Goal: Task Accomplishment & Management: Complete application form

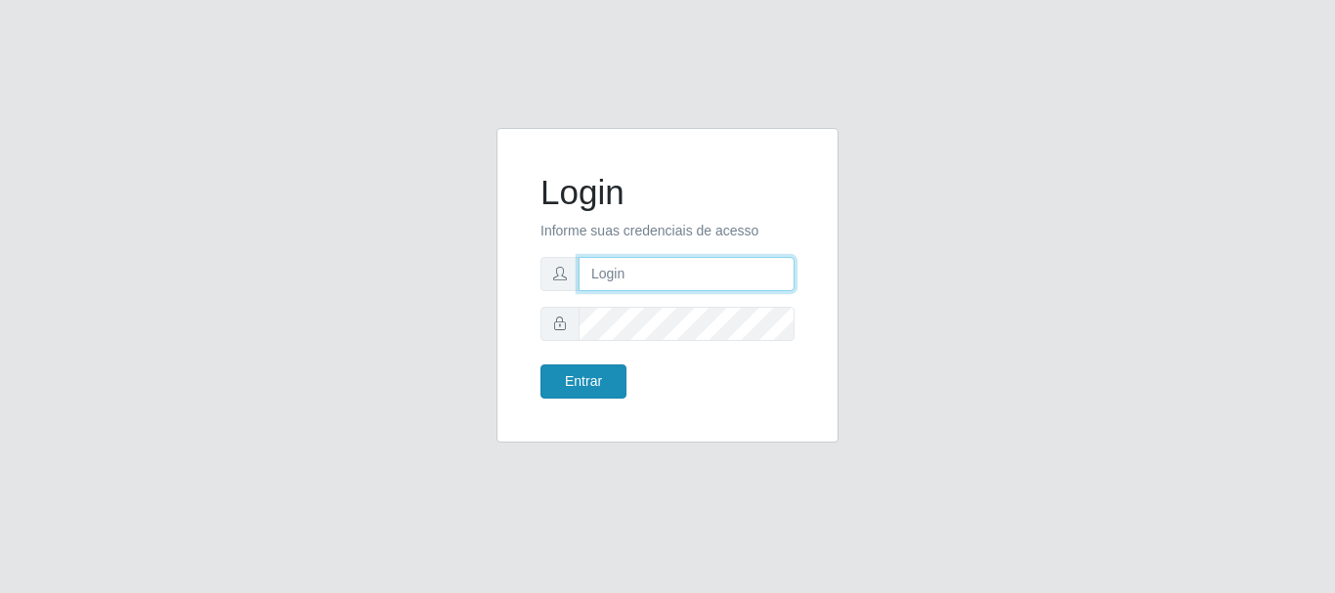
type input "[EMAIL_ADDRESS][DOMAIN_NAME]"
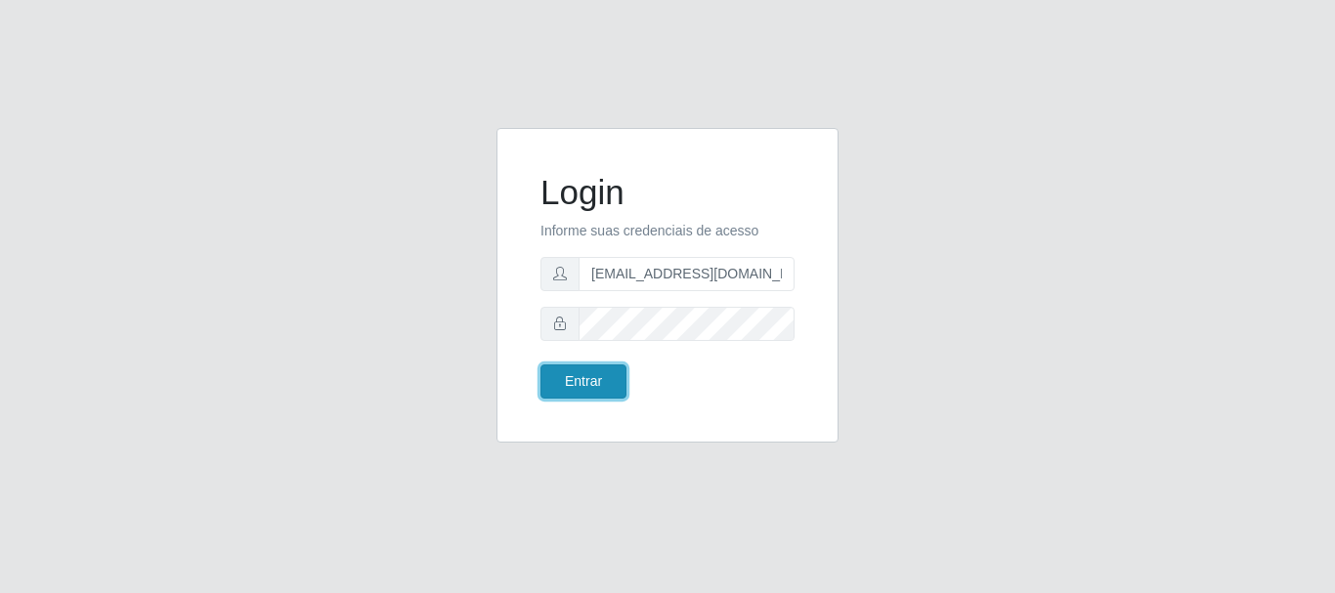
click at [597, 368] on button "Entrar" at bounding box center [584, 382] width 86 height 34
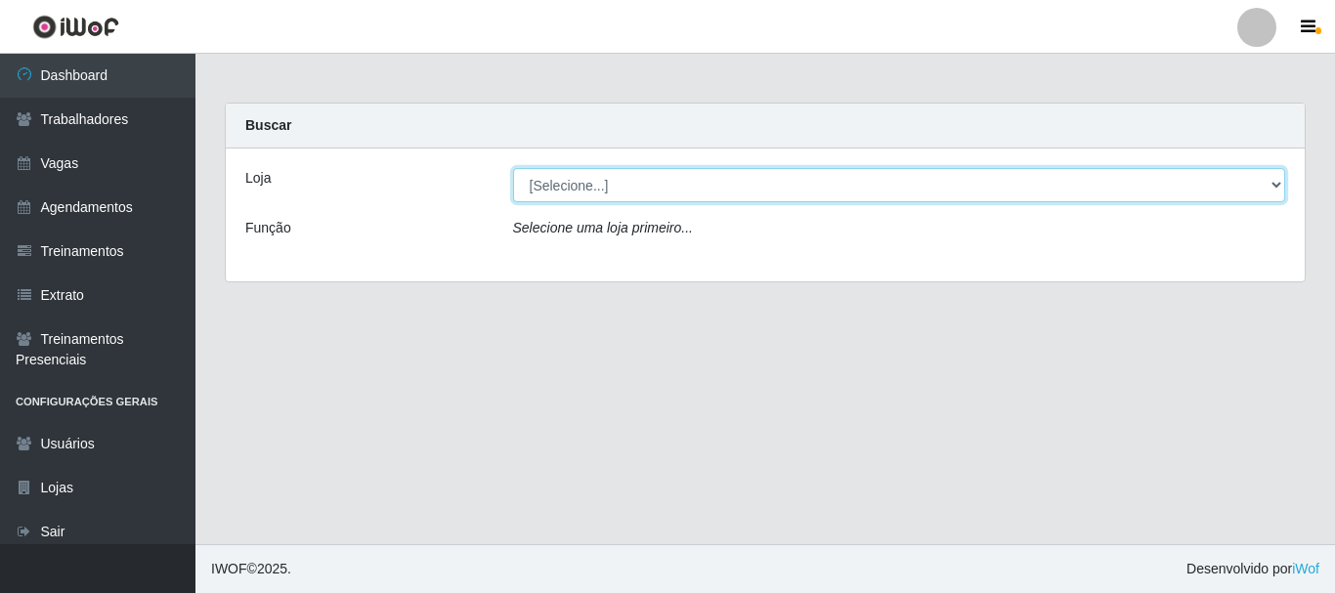
click at [666, 186] on select "[Selecione...] SuperShow - Asa Norte" at bounding box center [899, 185] width 773 height 34
select select "71"
click at [513, 168] on select "[Selecione...] SuperShow - Asa Norte" at bounding box center [899, 185] width 773 height 34
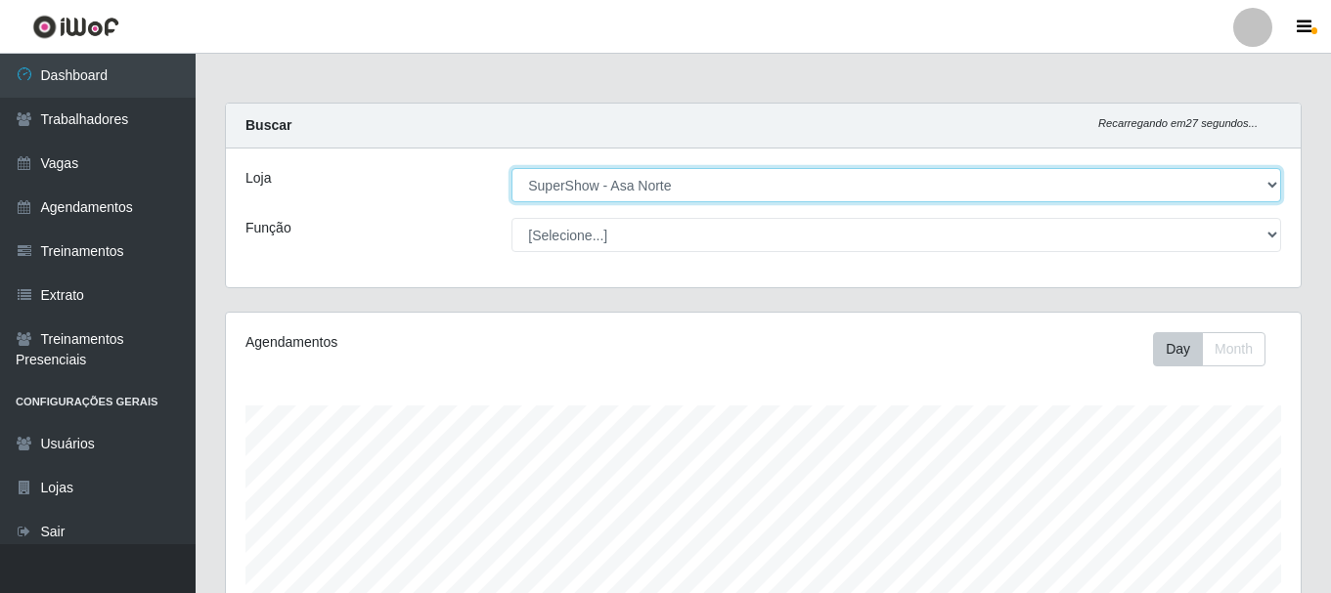
scroll to position [406, 1074]
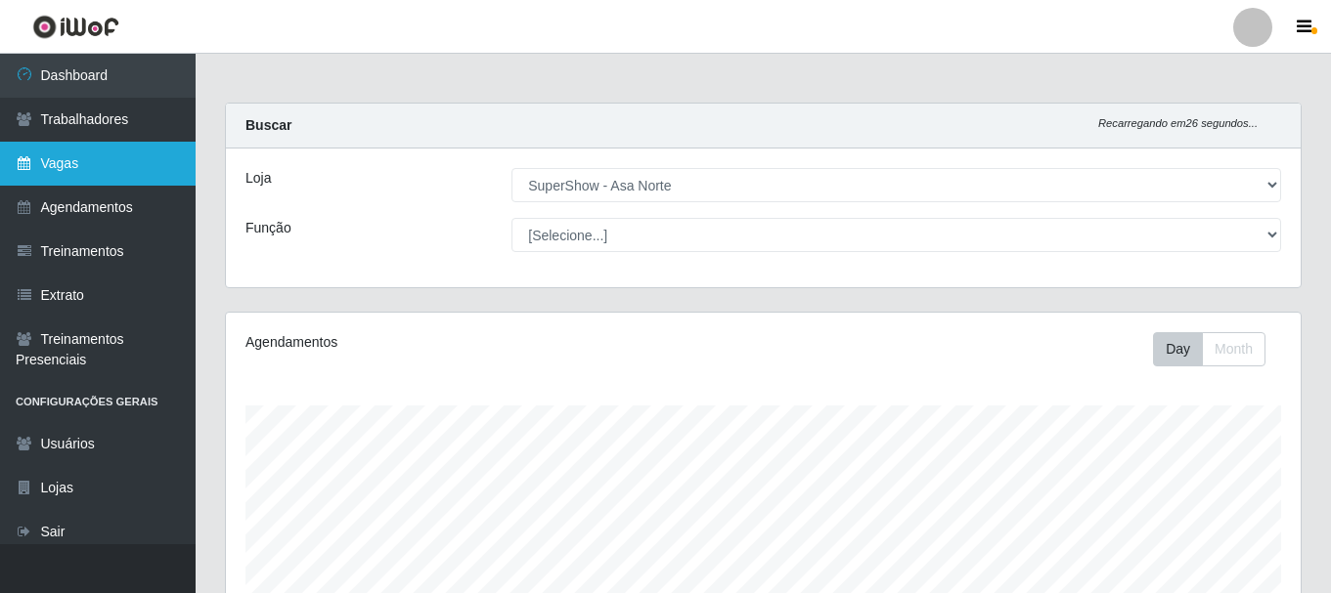
click at [84, 161] on link "Vagas" at bounding box center [98, 164] width 196 height 44
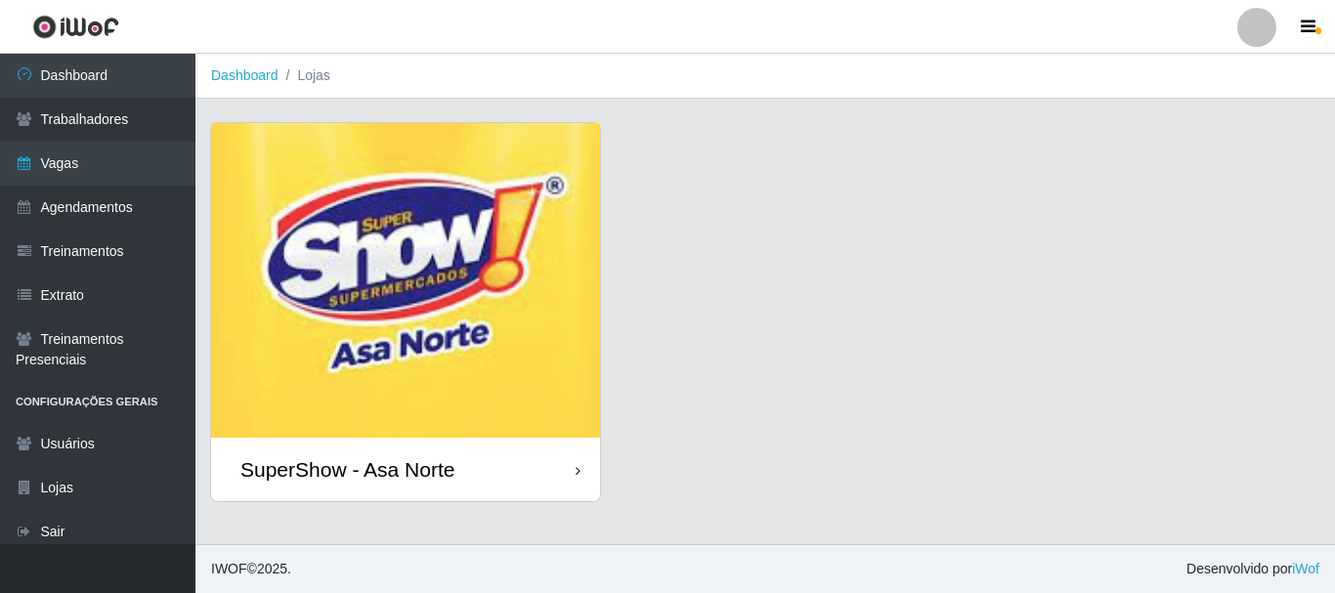
click at [375, 358] on img at bounding box center [405, 280] width 389 height 315
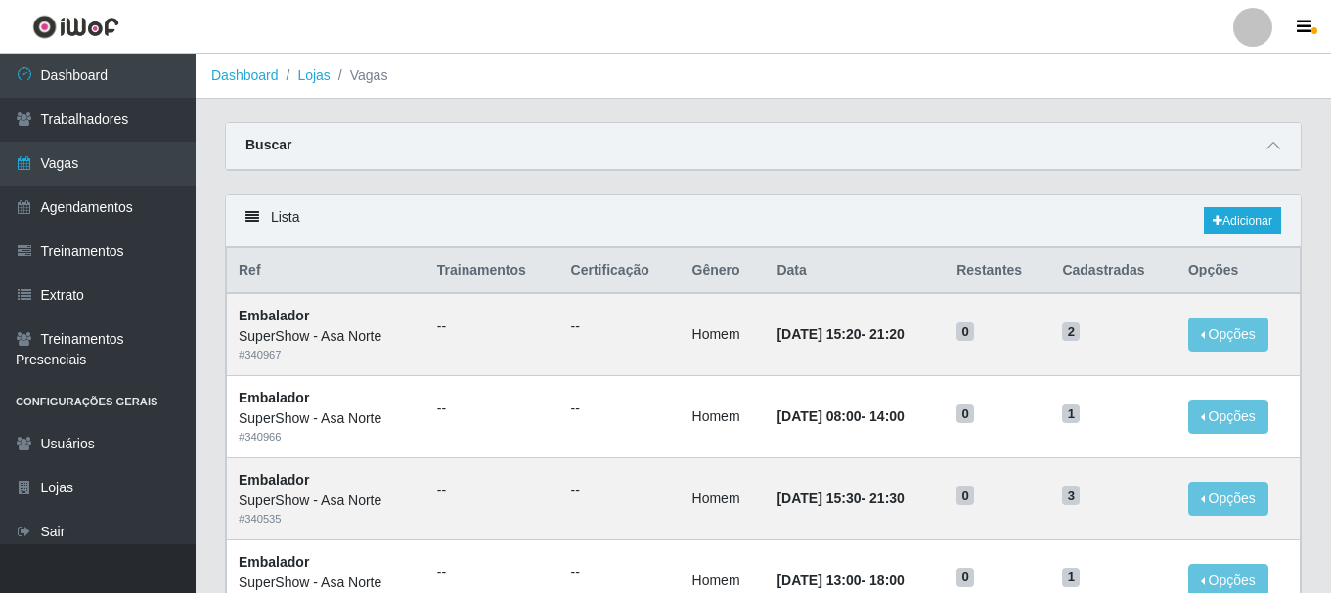
click at [380, 183] on div "Carregando... Buscar Início em Término em Função [Selecione...] ASG ASG + ASG +…" at bounding box center [763, 158] width 1106 height 72
click at [1277, 147] on icon at bounding box center [1273, 146] width 14 height 14
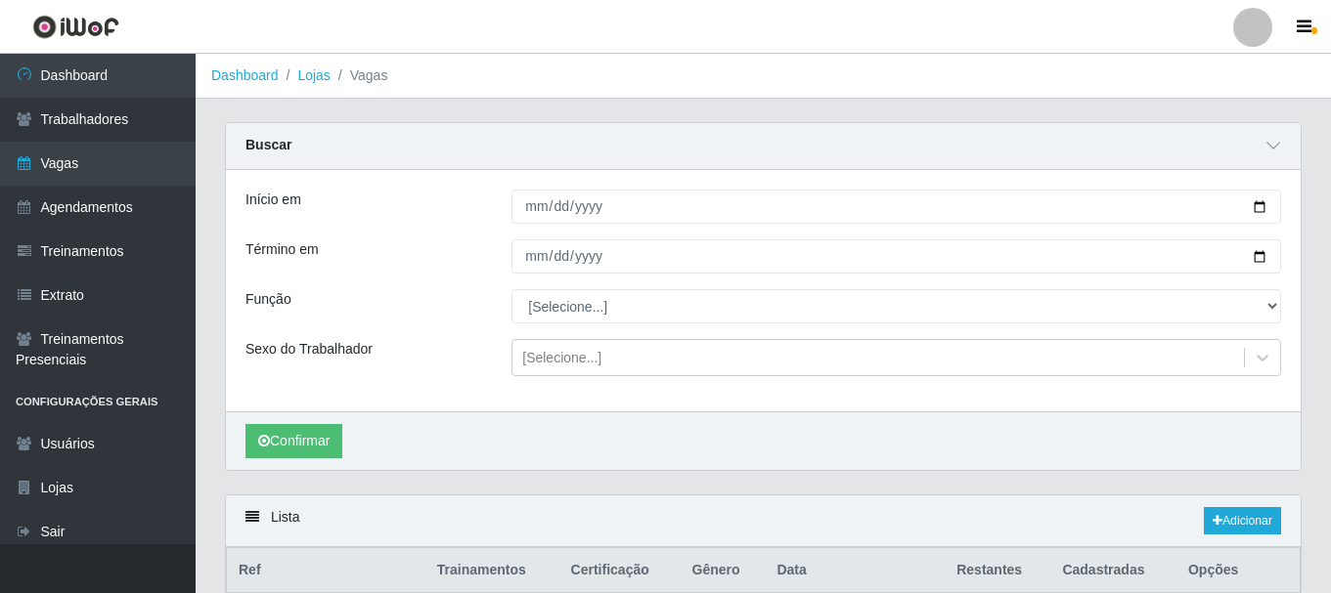
click at [553, 402] on div "Início em Término em Função [Selecione...] ASG ASG + ASG ++ Auxiliar de Depósit…" at bounding box center [763, 290] width 1074 height 241
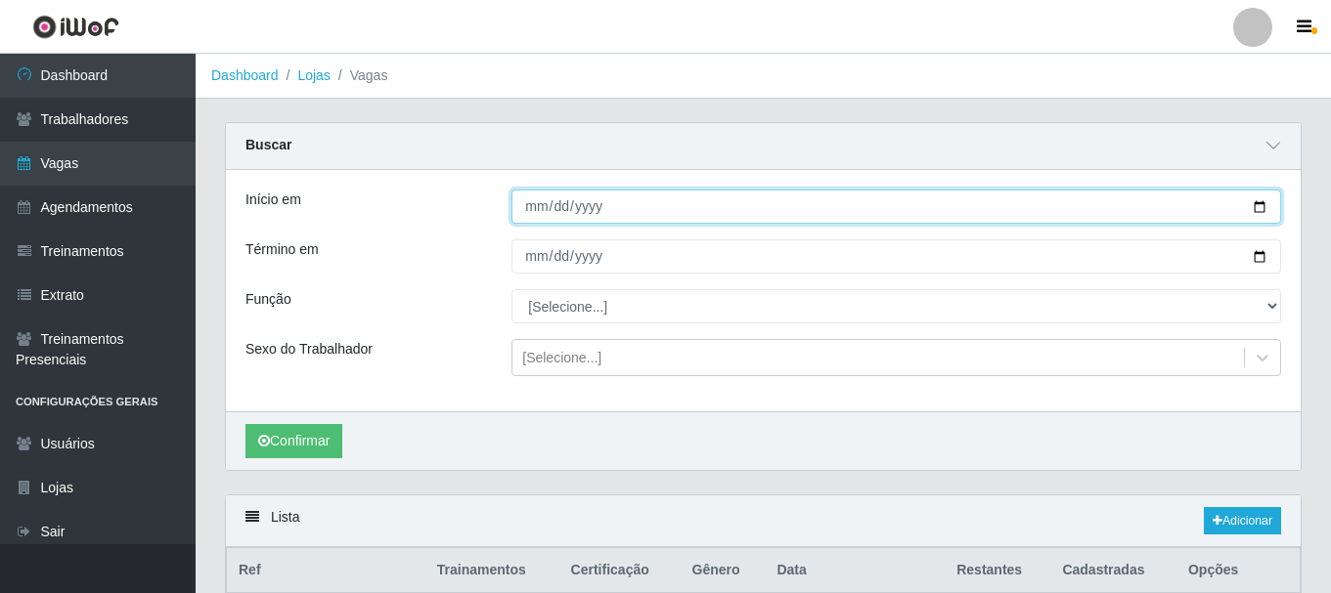
click at [1262, 204] on input "Início em" at bounding box center [895, 207] width 769 height 34
type input "[DATE]"
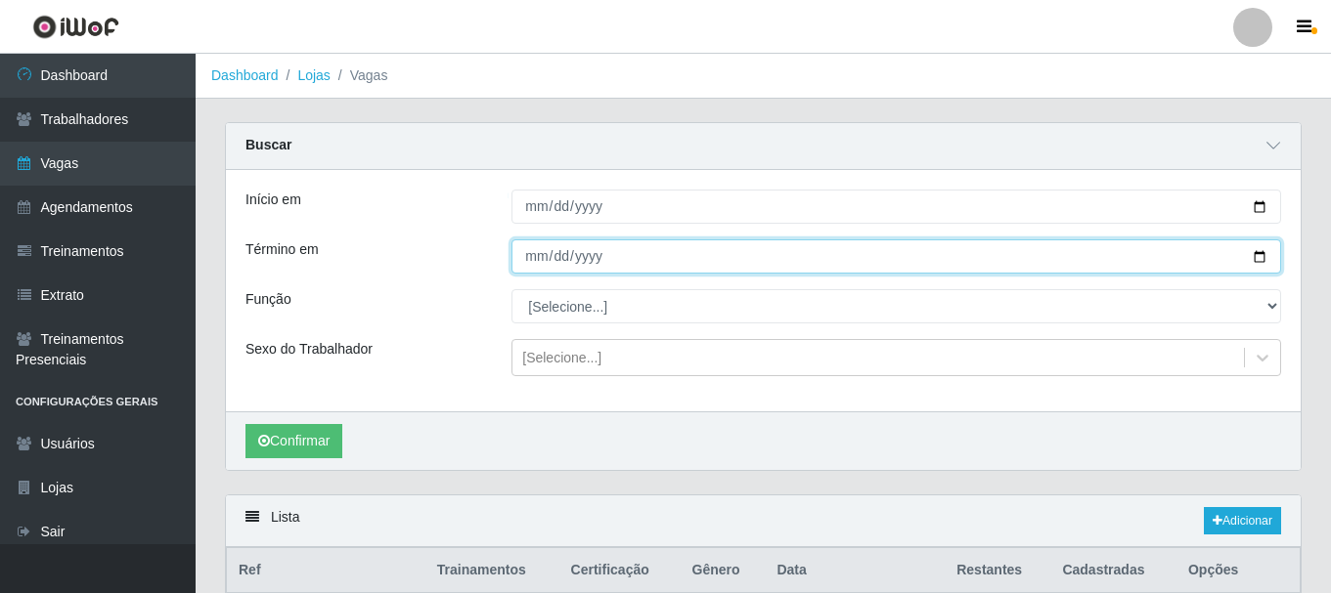
click at [1261, 258] on input "Término em" at bounding box center [895, 257] width 769 height 34
type input "[DATE]"
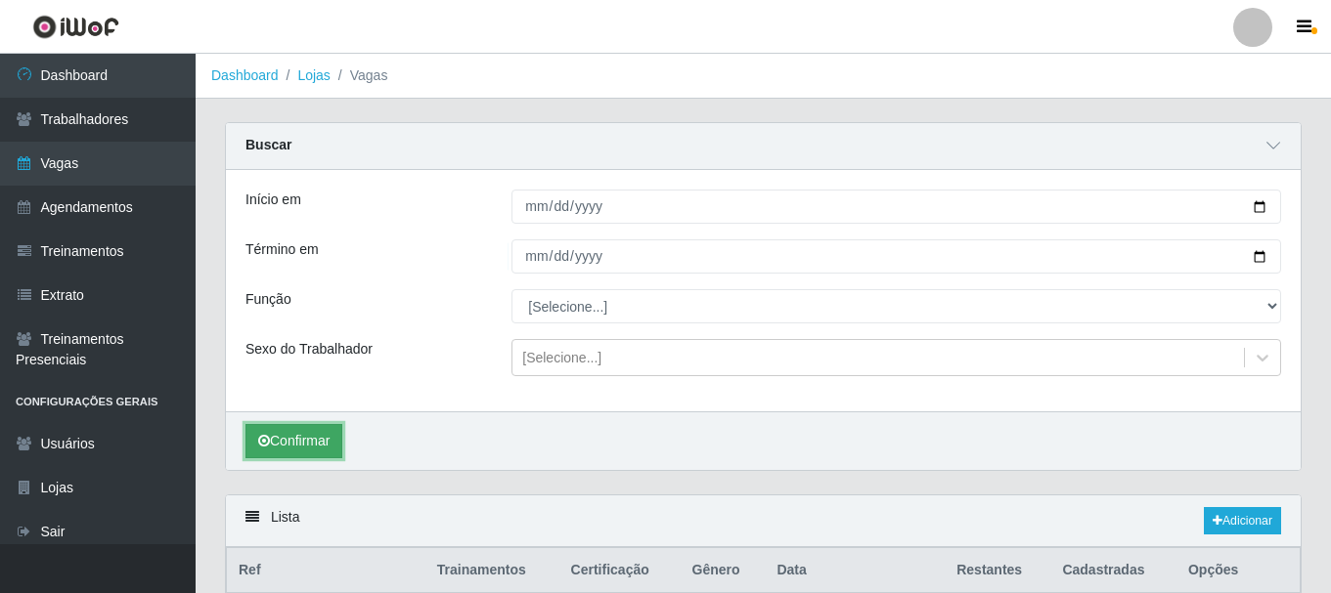
click at [287, 444] on button "Confirmar" at bounding box center [293, 441] width 97 height 34
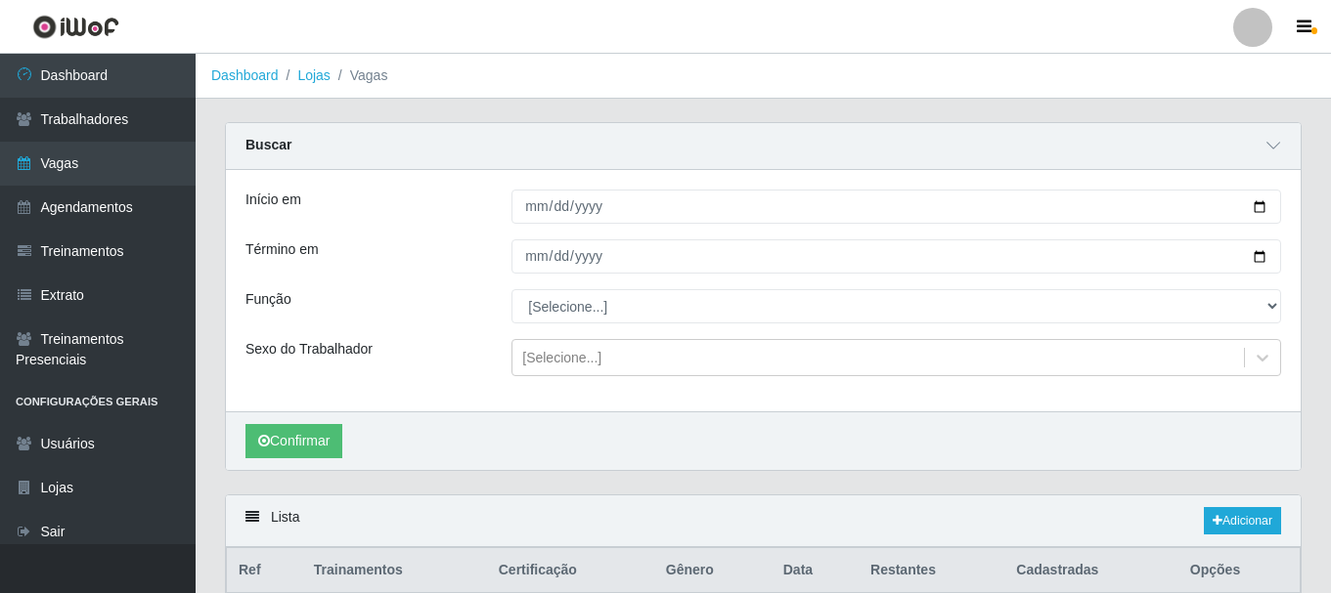
drag, startPoint x: 398, startPoint y: 380, endPoint x: 436, endPoint y: 392, distance: 39.9
click at [398, 379] on div "Início em [DATE] Término em [DATE] Função [Selecione...] ASG ASG + ASG ++ Auxil…" at bounding box center [763, 290] width 1074 height 241
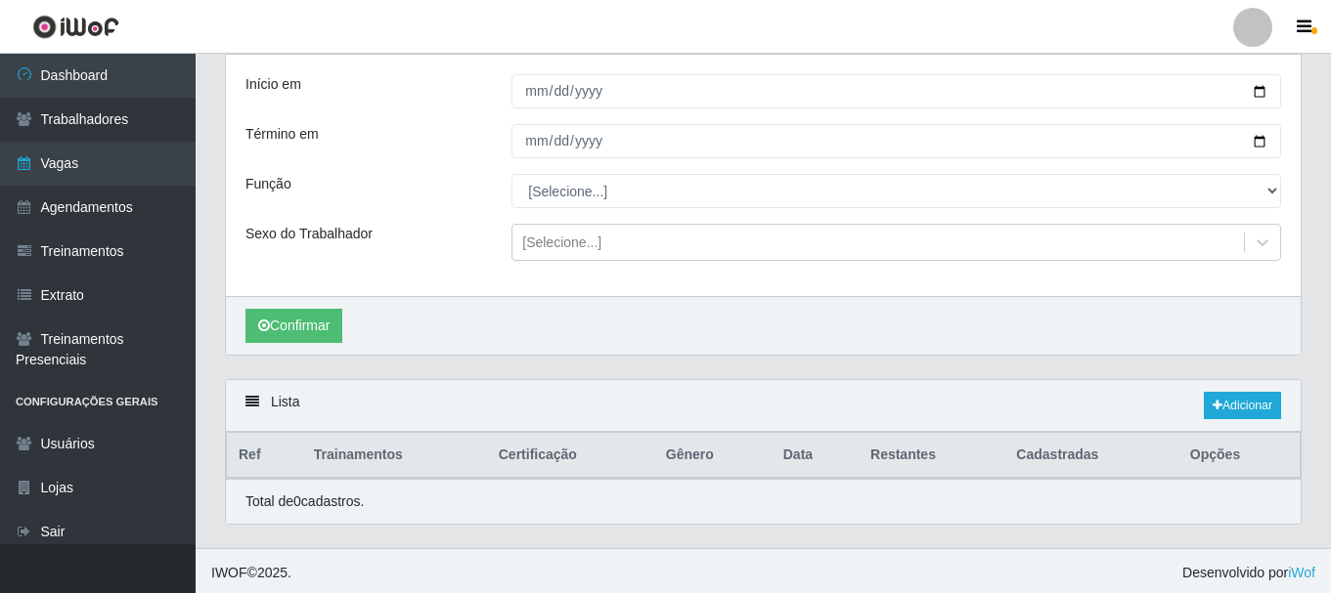
scroll to position [120, 0]
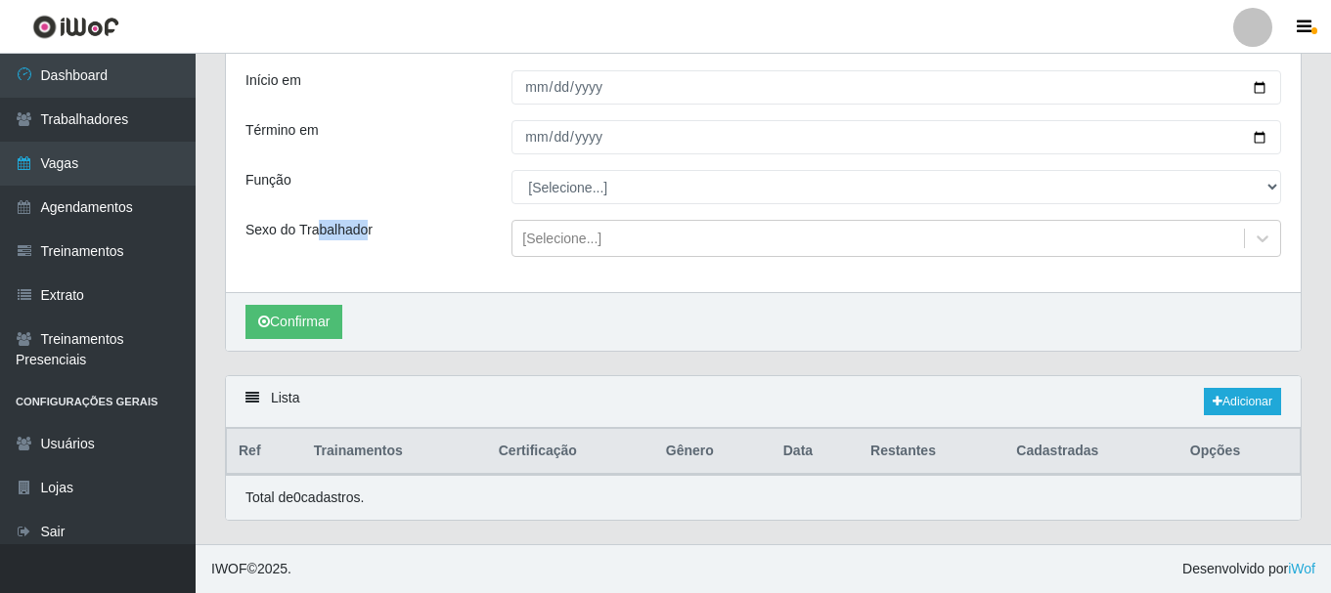
drag, startPoint x: 364, startPoint y: 231, endPoint x: 318, endPoint y: 235, distance: 46.1
click at [318, 235] on label "Sexo do Trabalhador" at bounding box center [308, 230] width 127 height 21
click at [382, 235] on div "Sexo do Trabalhador" at bounding box center [364, 238] width 266 height 37
drag, startPoint x: 340, startPoint y: 229, endPoint x: 311, endPoint y: 230, distance: 29.3
click at [311, 230] on label "Sexo do Trabalhador" at bounding box center [308, 230] width 127 height 21
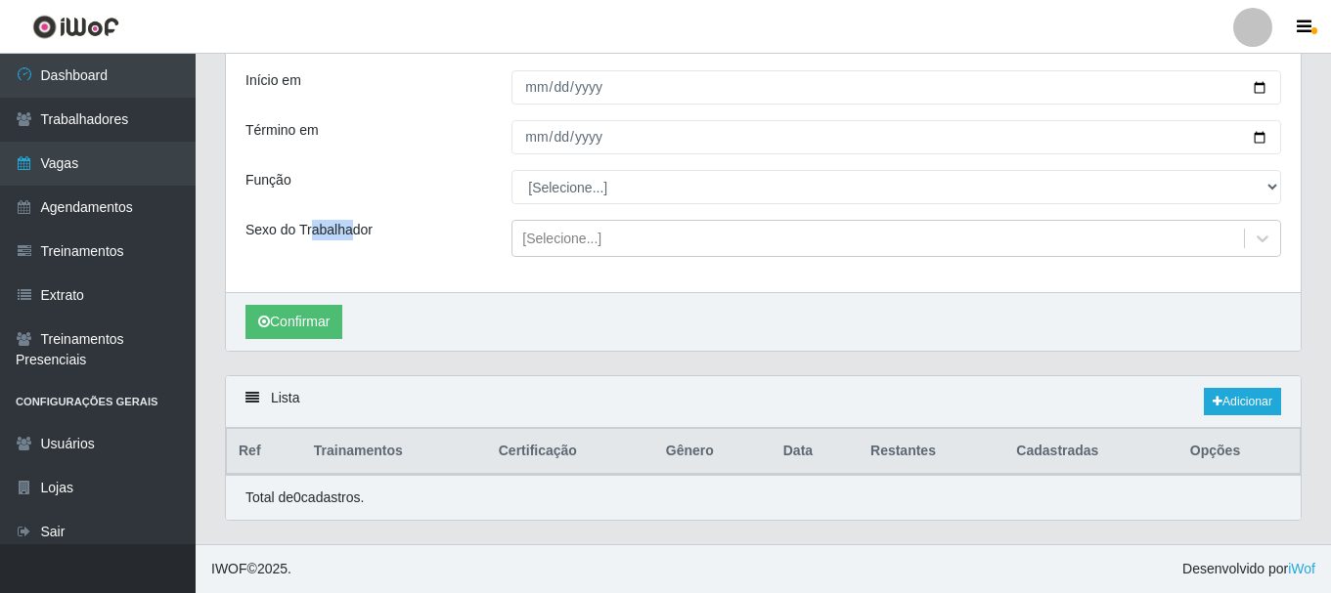
click at [329, 231] on label "Sexo do Trabalhador" at bounding box center [308, 230] width 127 height 21
drag, startPoint x: 329, startPoint y: 231, endPoint x: 399, endPoint y: 231, distance: 69.4
click at [396, 231] on div "Sexo do Trabalhador" at bounding box center [364, 238] width 266 height 37
click at [464, 207] on div "Início em [DATE] Término em [DATE] Função [Selecione...] ASG ASG + ASG ++ Auxil…" at bounding box center [763, 171] width 1074 height 241
click at [1243, 399] on link "Adicionar" at bounding box center [1241, 401] width 77 height 27
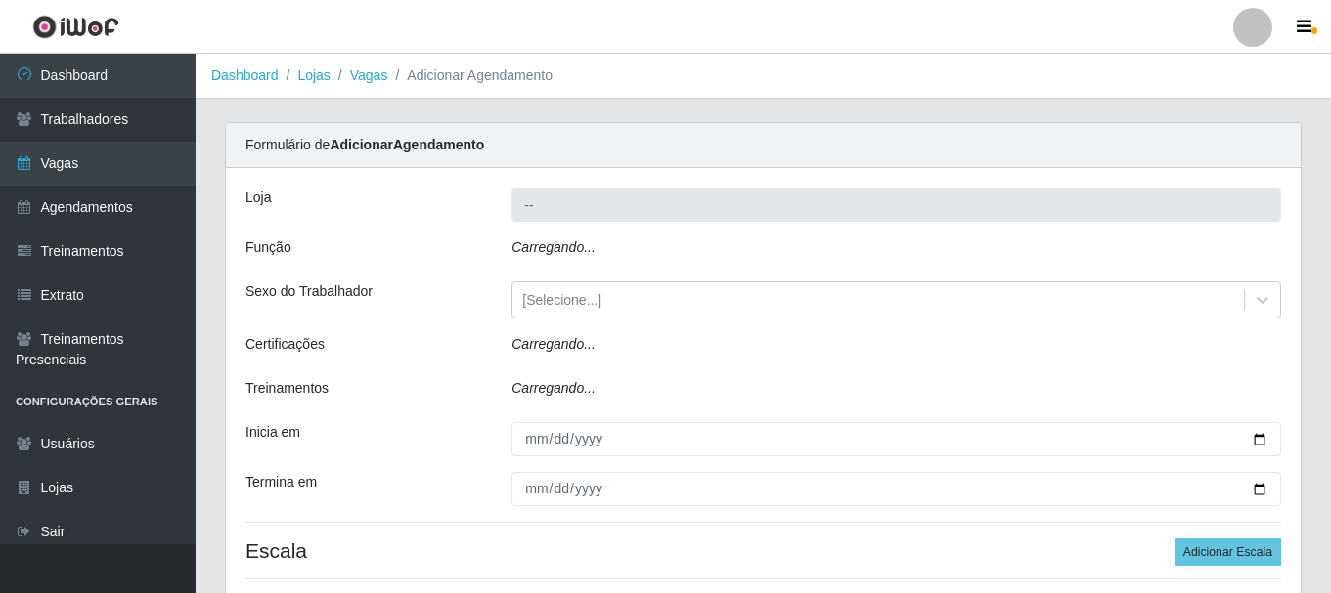
type input "SuperShow - Asa Norte"
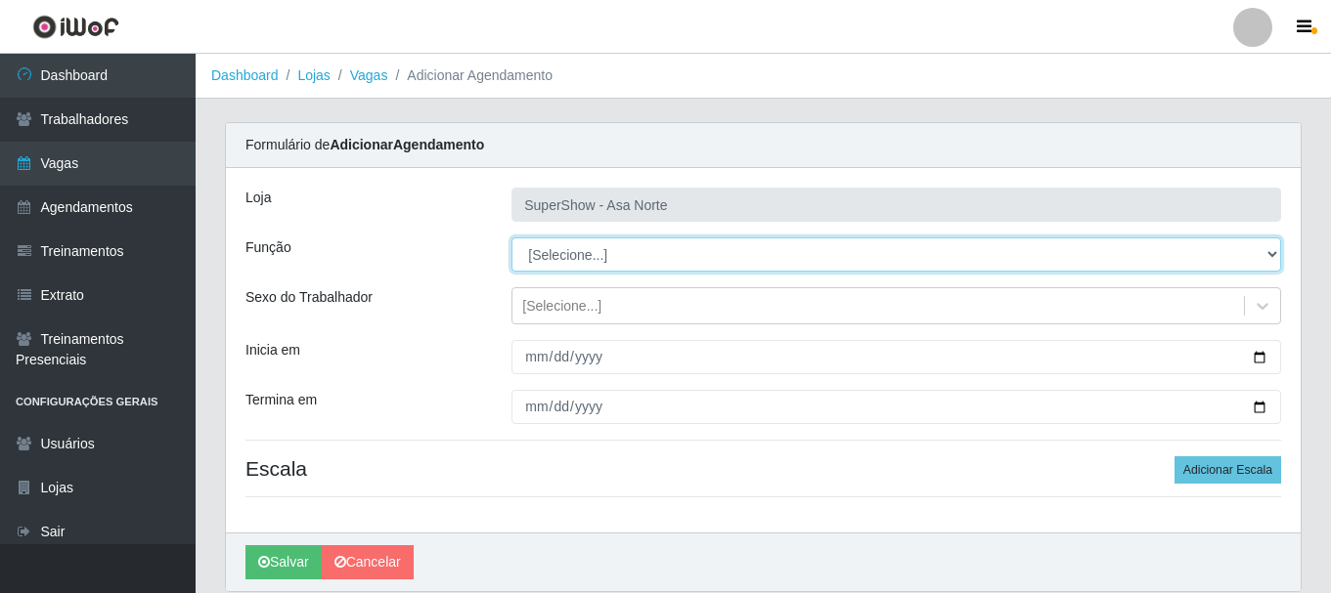
click at [608, 249] on select "[Selecione...] ASG ASG + ASG ++ Auxiliar de Depósito Auxiliar de Depósito + Aux…" at bounding box center [895, 255] width 769 height 34
select select "1"
click at [511, 238] on select "[Selecione...] ASG ASG + ASG ++ Auxiliar de Depósito Auxiliar de Depósito + Aux…" at bounding box center [895, 255] width 769 height 34
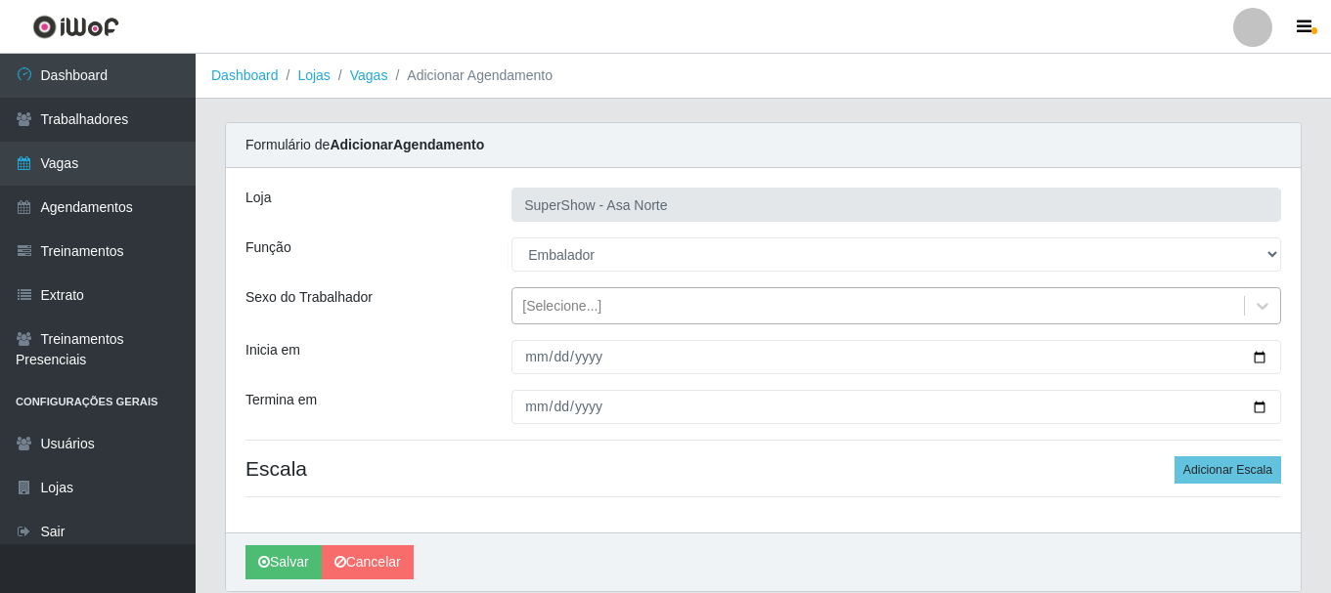
click at [573, 301] on div "[Selecione...]" at bounding box center [561, 306] width 79 height 21
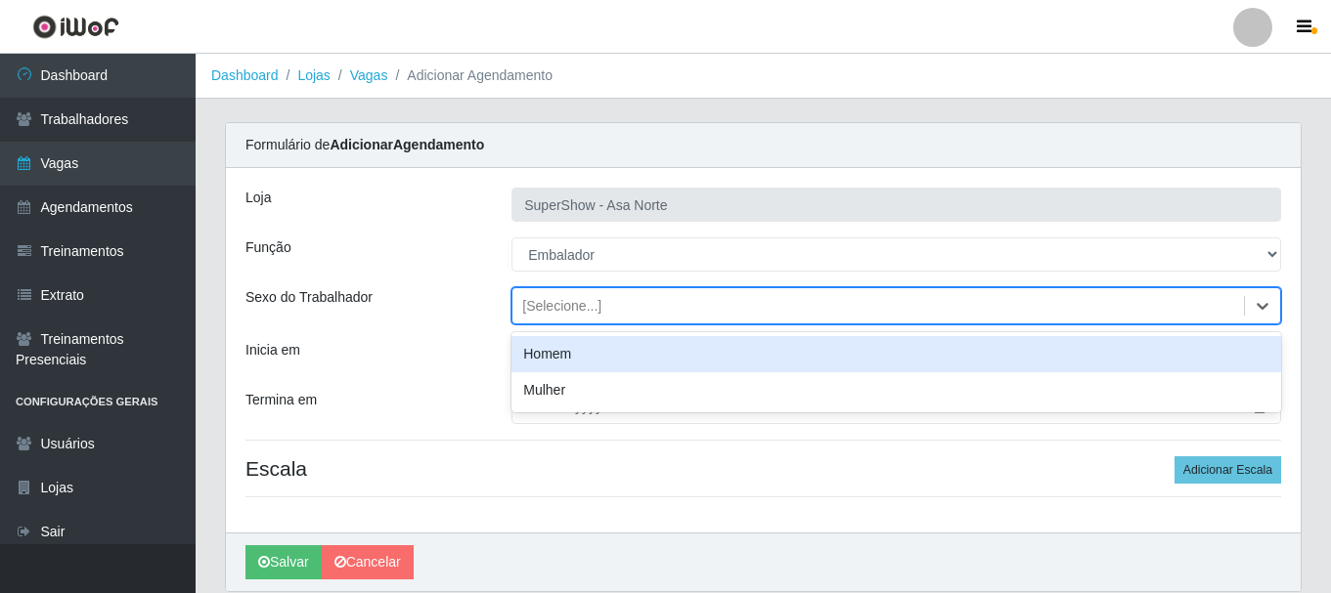
click at [558, 368] on div "Homem" at bounding box center [895, 354] width 769 height 36
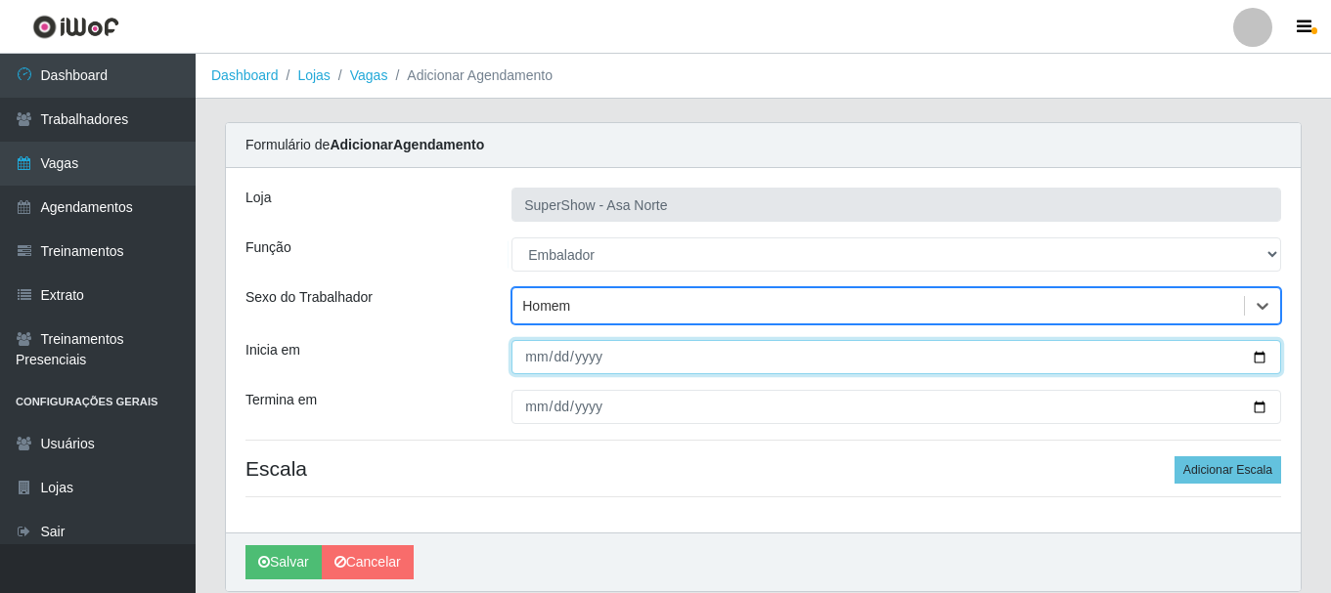
drag, startPoint x: 531, startPoint y: 358, endPoint x: 551, endPoint y: 395, distance: 42.4
click at [536, 362] on input "Inicia em" at bounding box center [895, 357] width 769 height 34
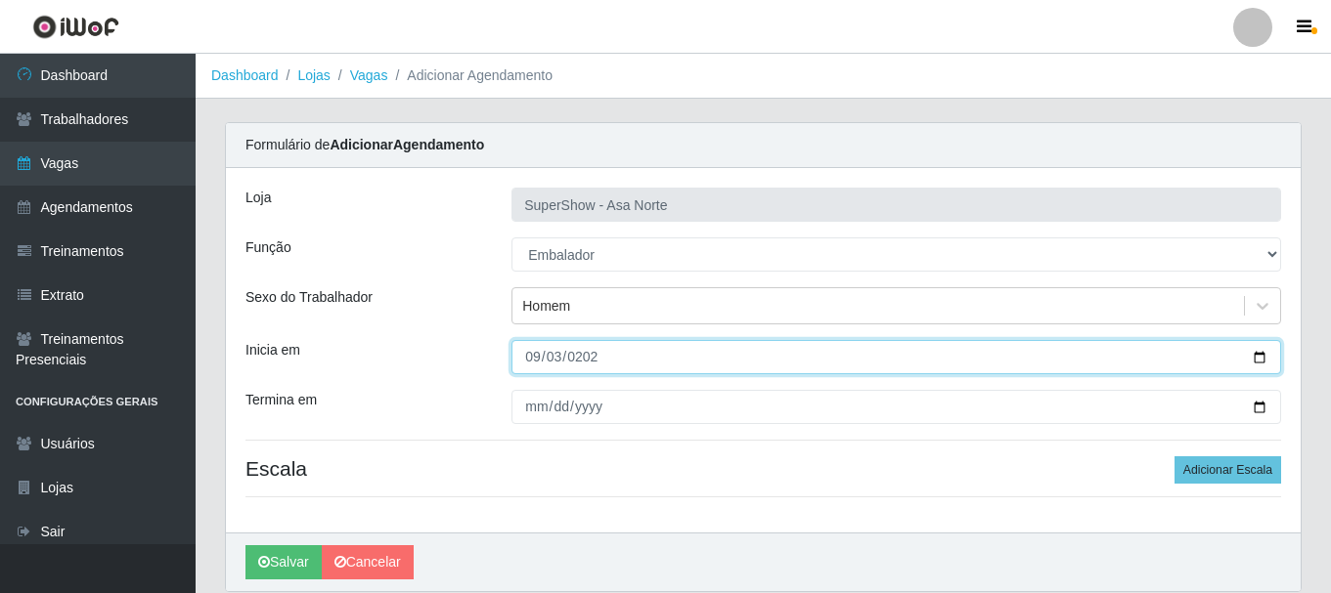
type input "[DATE]"
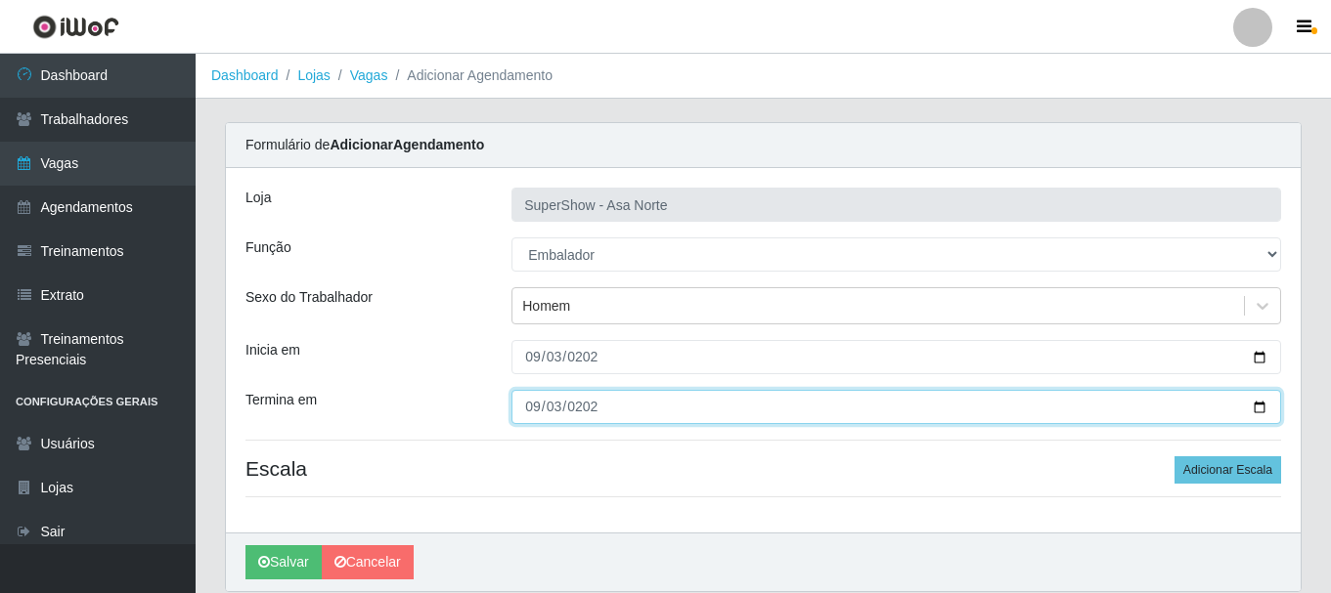
type input "[DATE]"
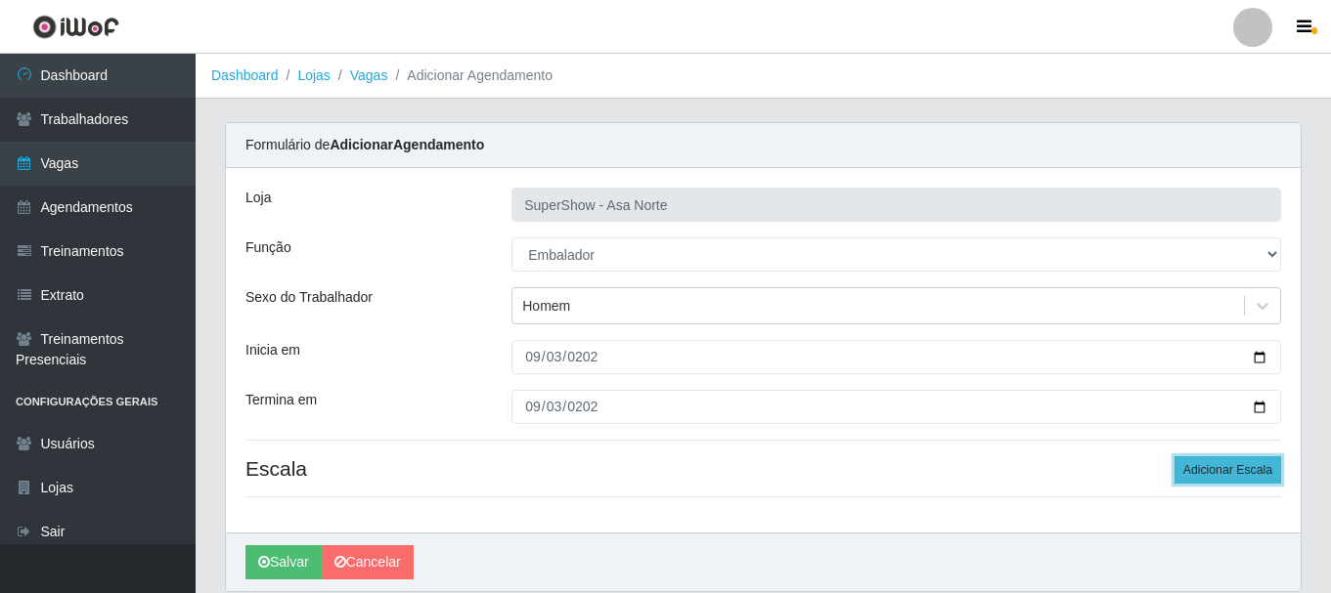
click at [1225, 470] on button "Adicionar Escala" at bounding box center [1227, 470] width 107 height 27
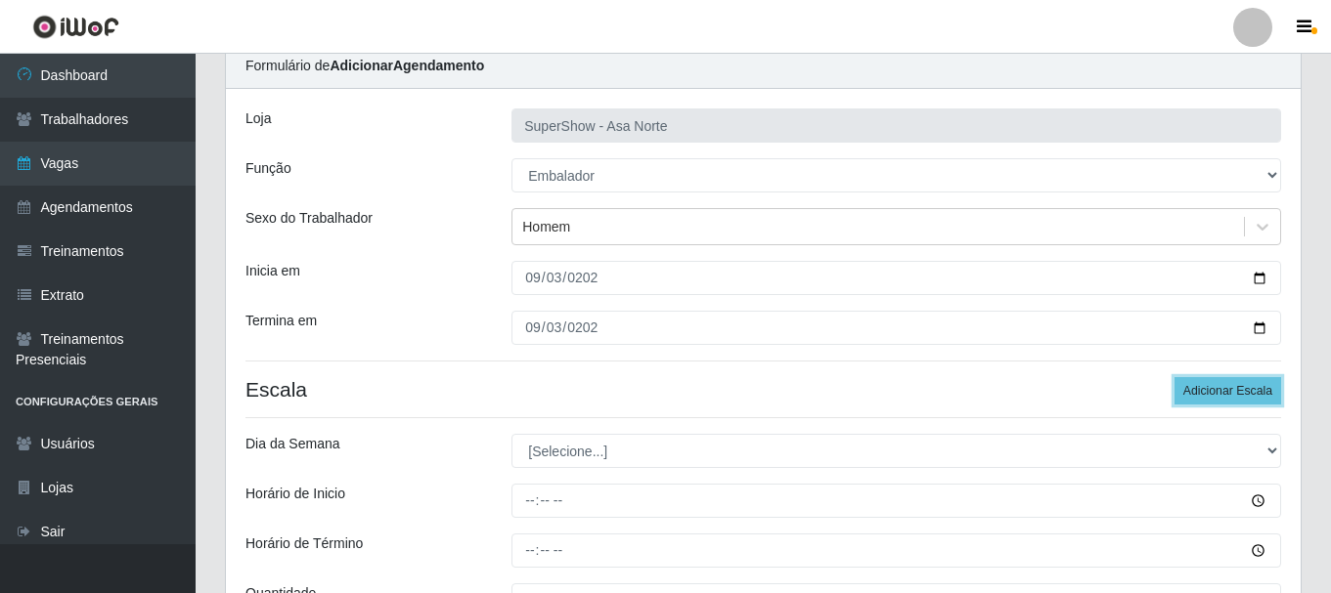
scroll to position [196, 0]
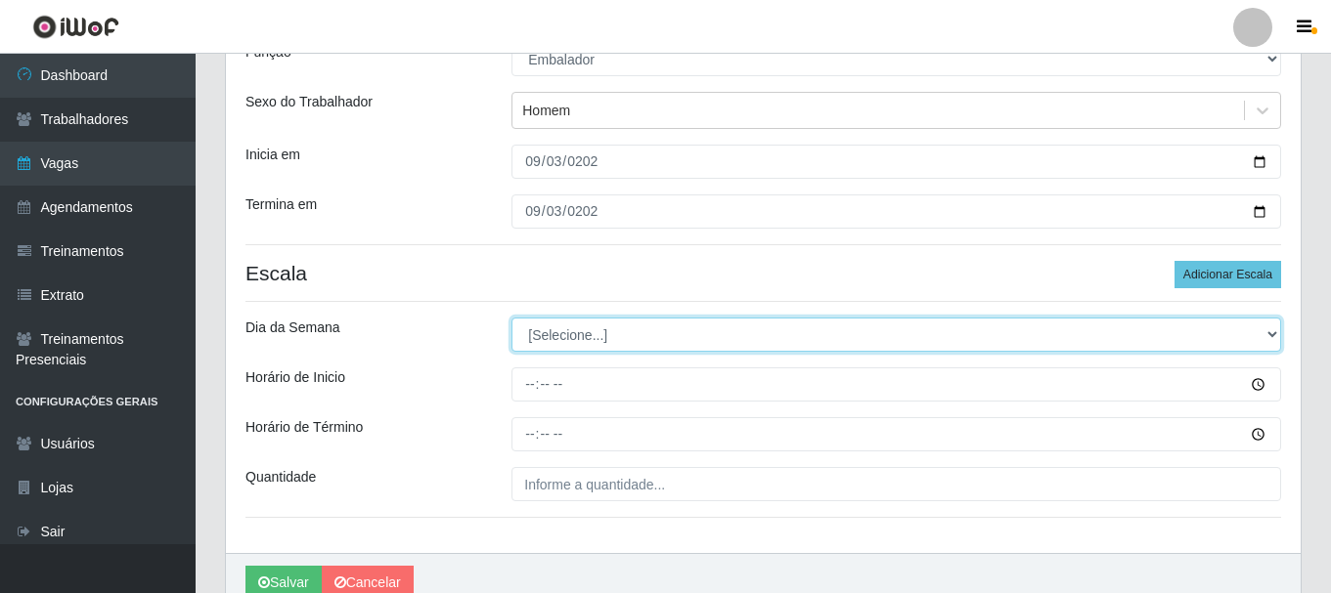
click at [622, 333] on select "[Selecione...] Segunda Terça Quarta Quinta Sexta Sábado Domingo" at bounding box center [895, 335] width 769 height 34
select select "3"
click at [511, 318] on select "[Selecione...] Segunda Terça Quarta Quinta Sexta Sábado Domingo" at bounding box center [895, 335] width 769 height 34
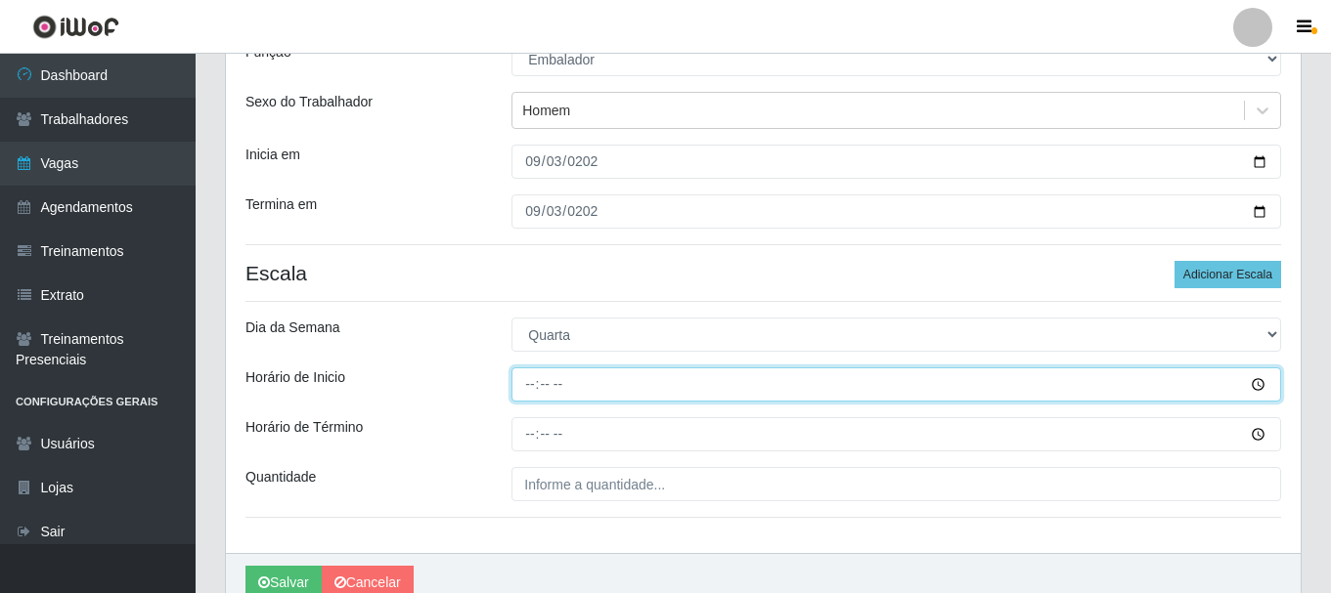
click at [527, 385] on input "Horário de Inicio" at bounding box center [895, 385] width 769 height 34
type input "08:00"
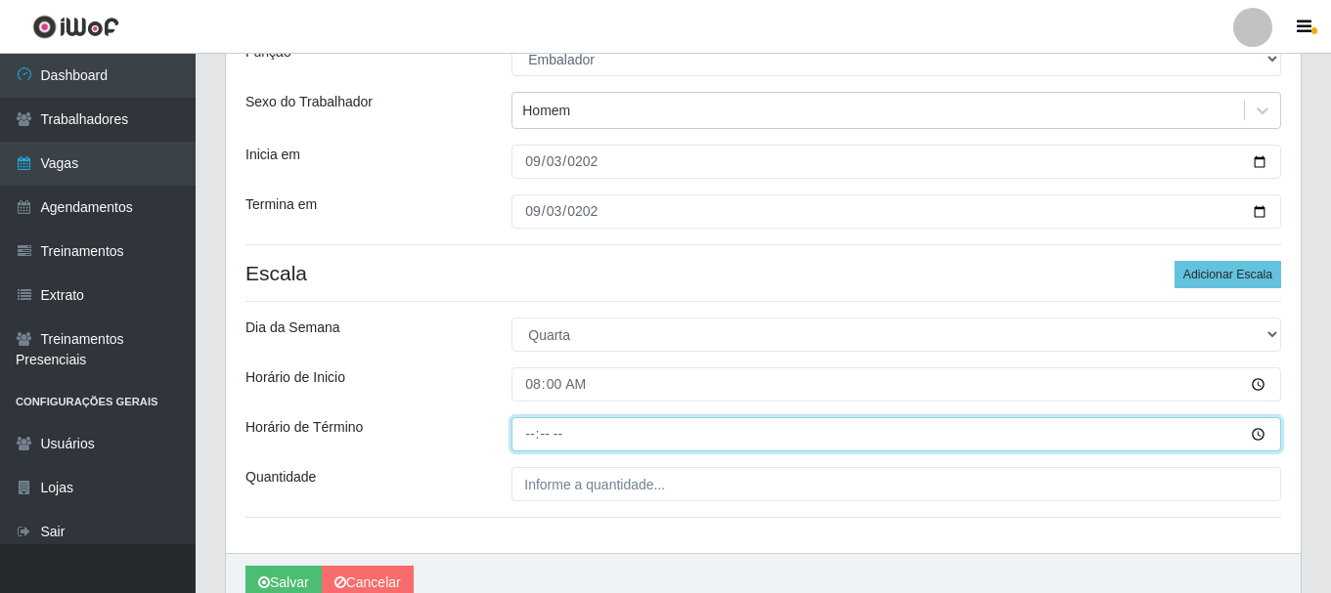
type input "14:00"
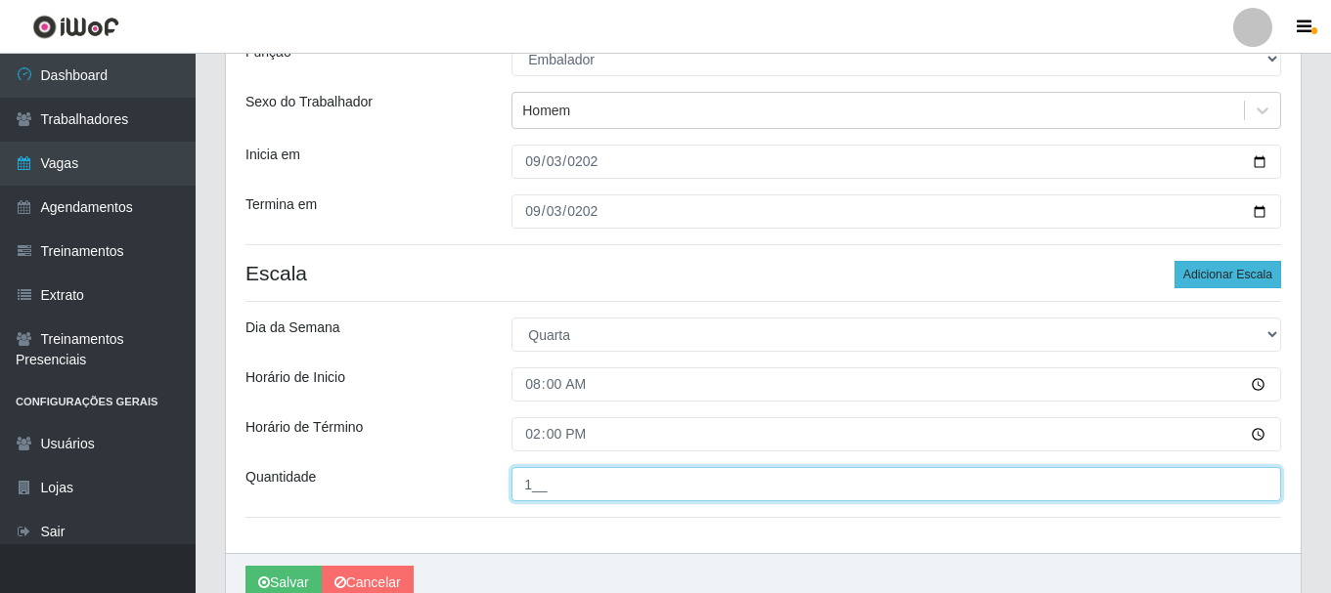
type input "1__"
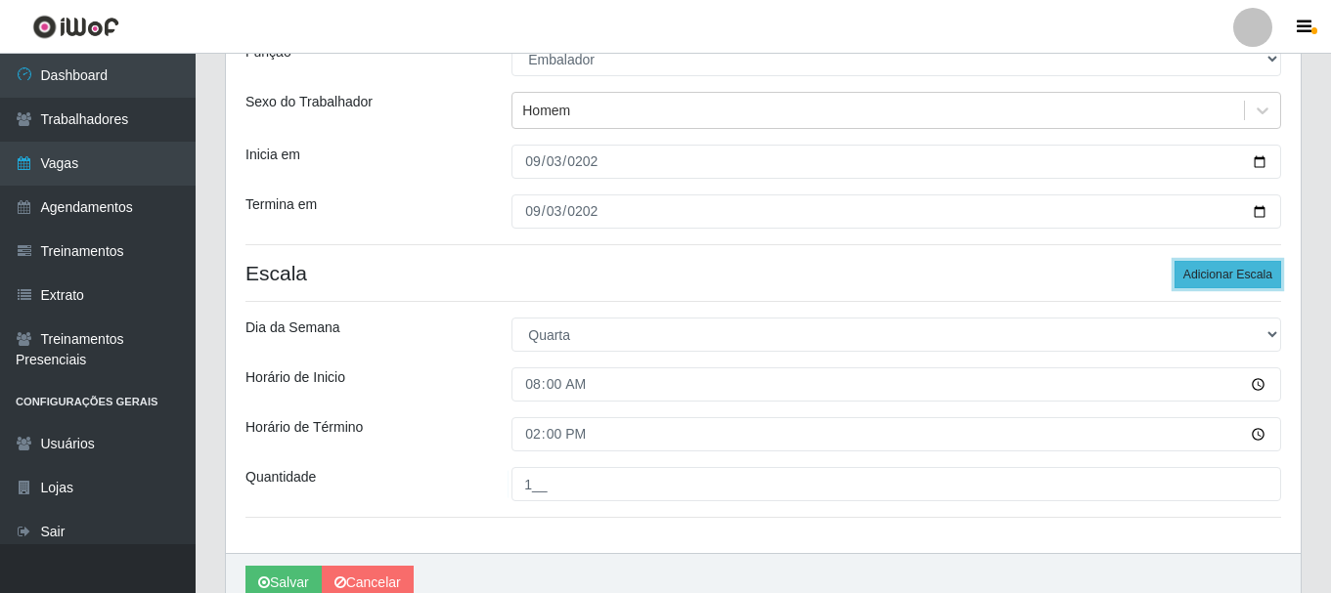
click at [1226, 277] on button "Adicionar Escala" at bounding box center [1227, 274] width 107 height 27
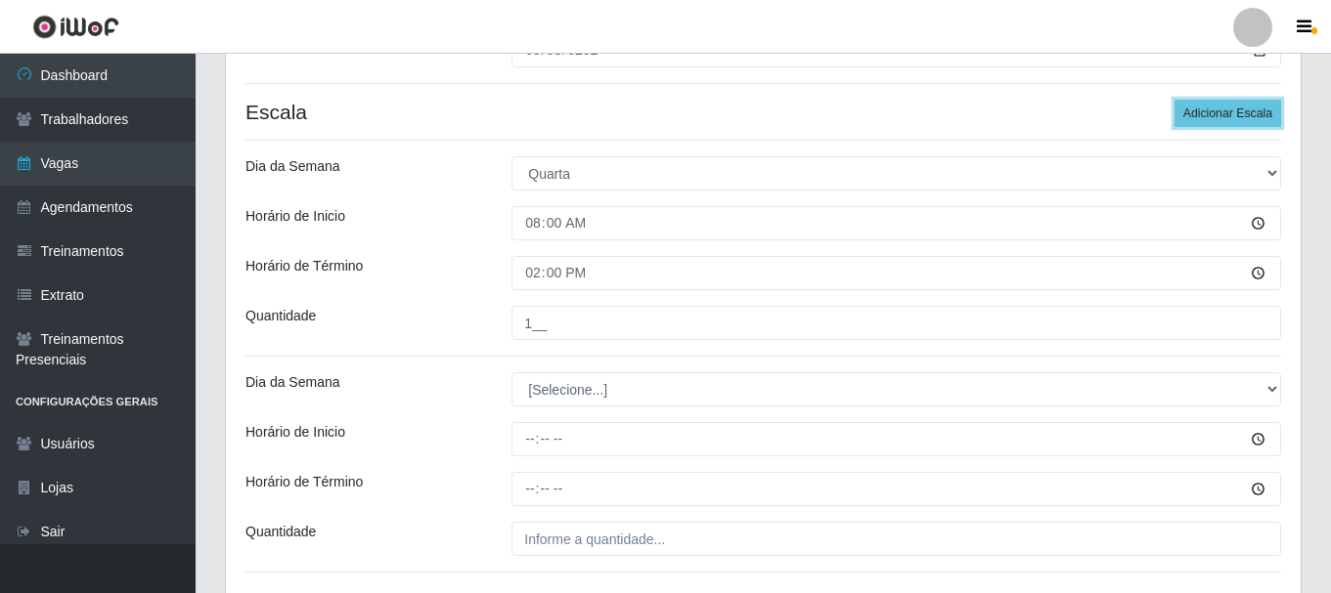
scroll to position [391, 0]
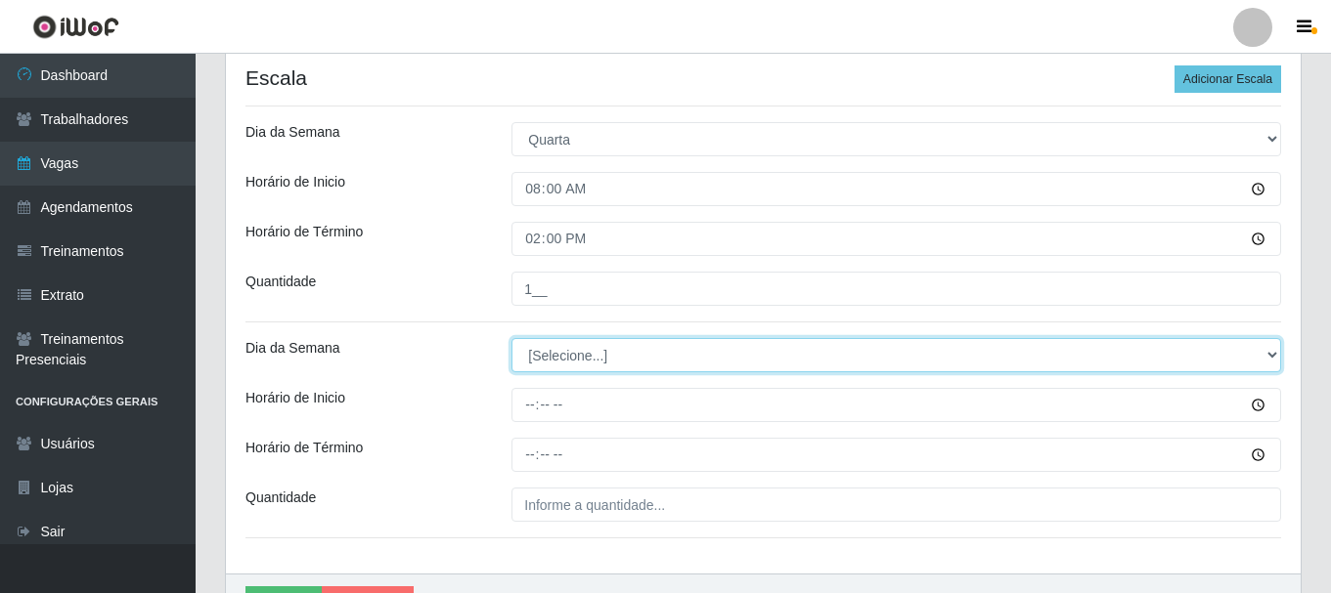
click at [604, 361] on select "[Selecione...] Segunda Terça Quarta Quinta Sexta Sábado Domingo" at bounding box center [895, 355] width 769 height 34
select select "3"
click at [511, 338] on select "[Selecione...] Segunda Terça Quarta Quinta Sexta Sábado Domingo" at bounding box center [895, 355] width 769 height 34
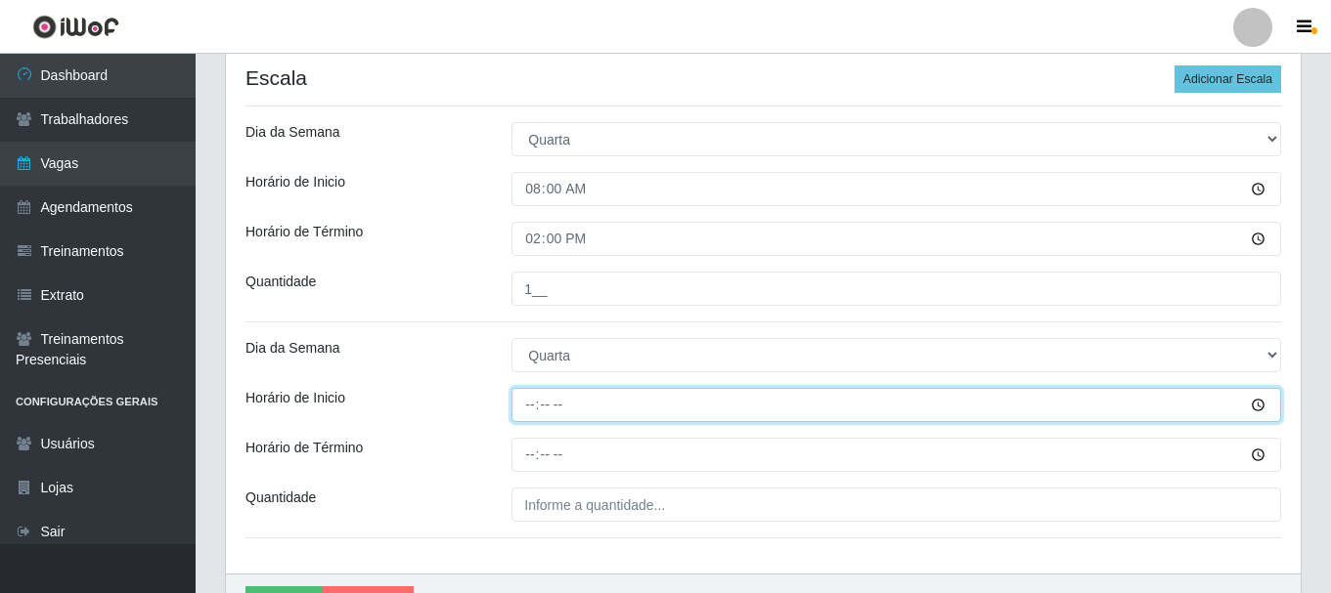
click at [529, 409] on input "Horário de Inicio" at bounding box center [895, 405] width 769 height 34
type input "09:00"
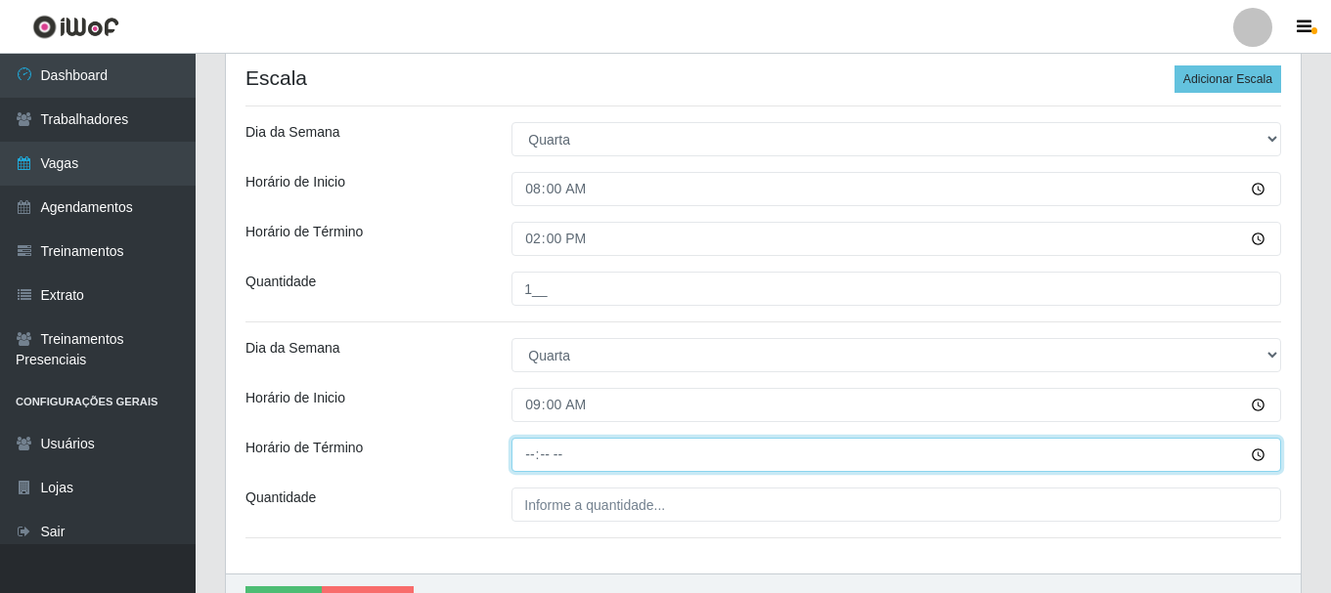
type input "15:00"
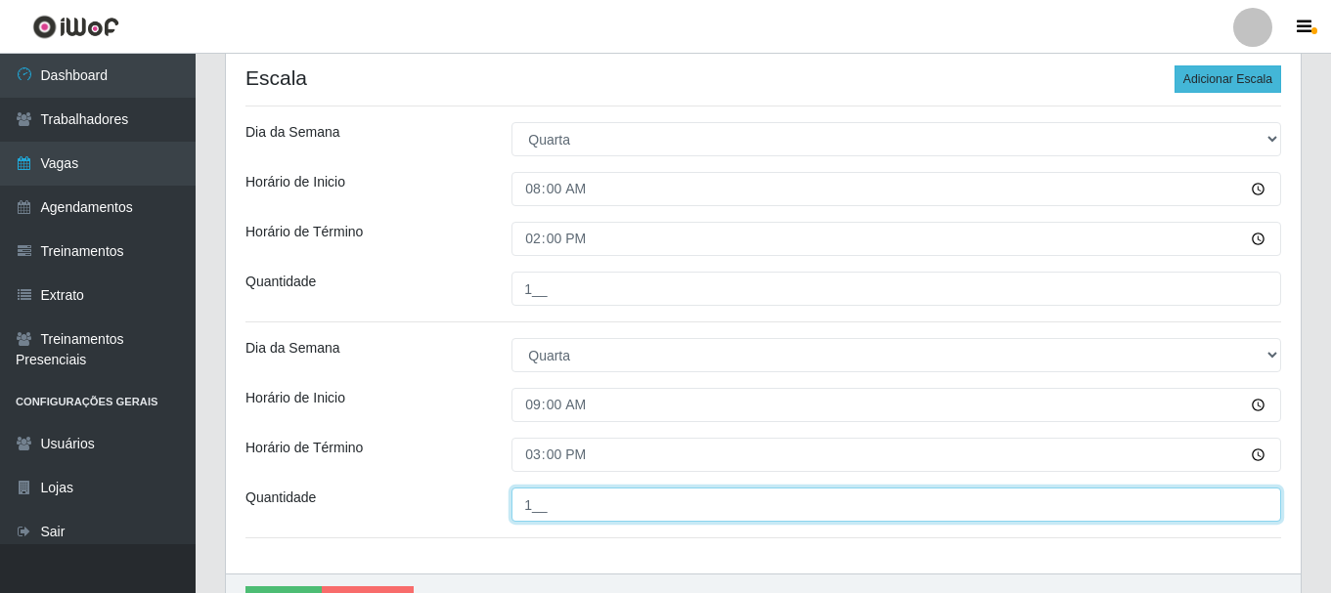
type input "1__"
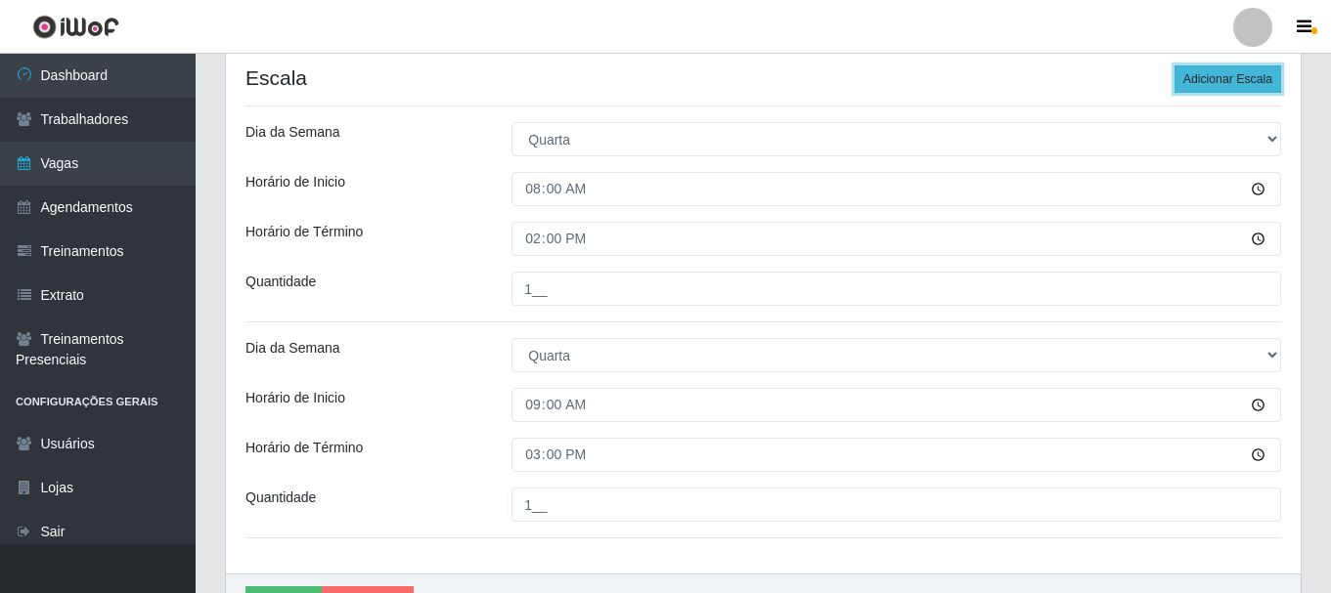
click at [1222, 81] on button "Adicionar Escala" at bounding box center [1227, 79] width 107 height 27
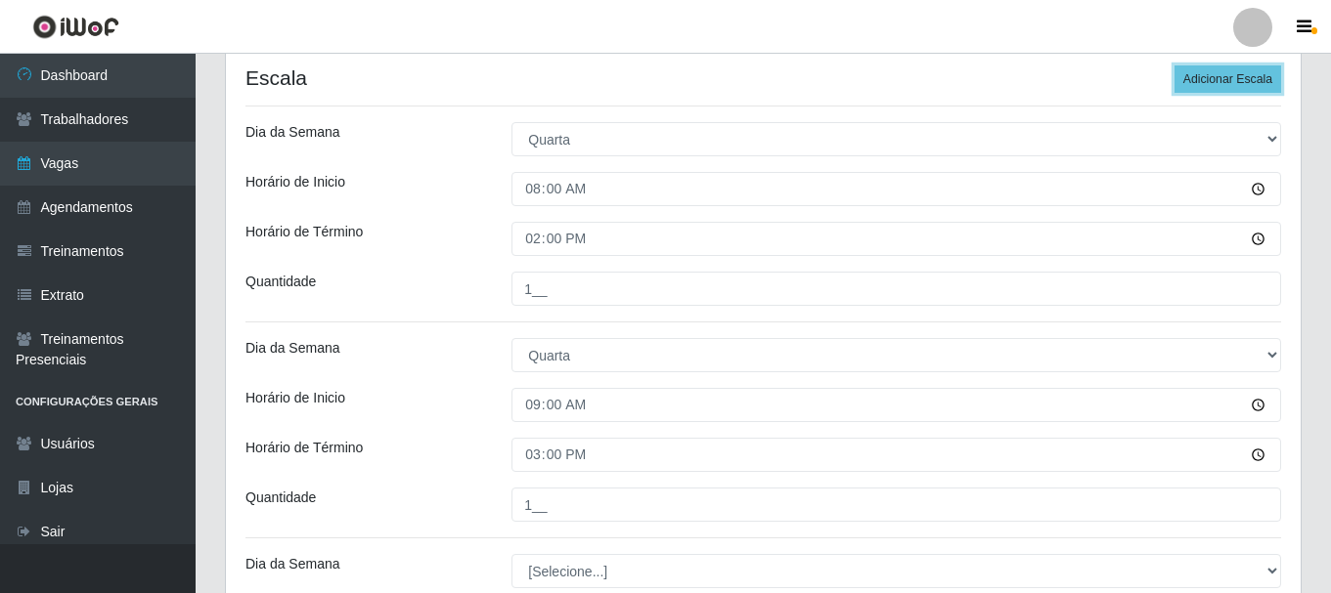
scroll to position [489, 0]
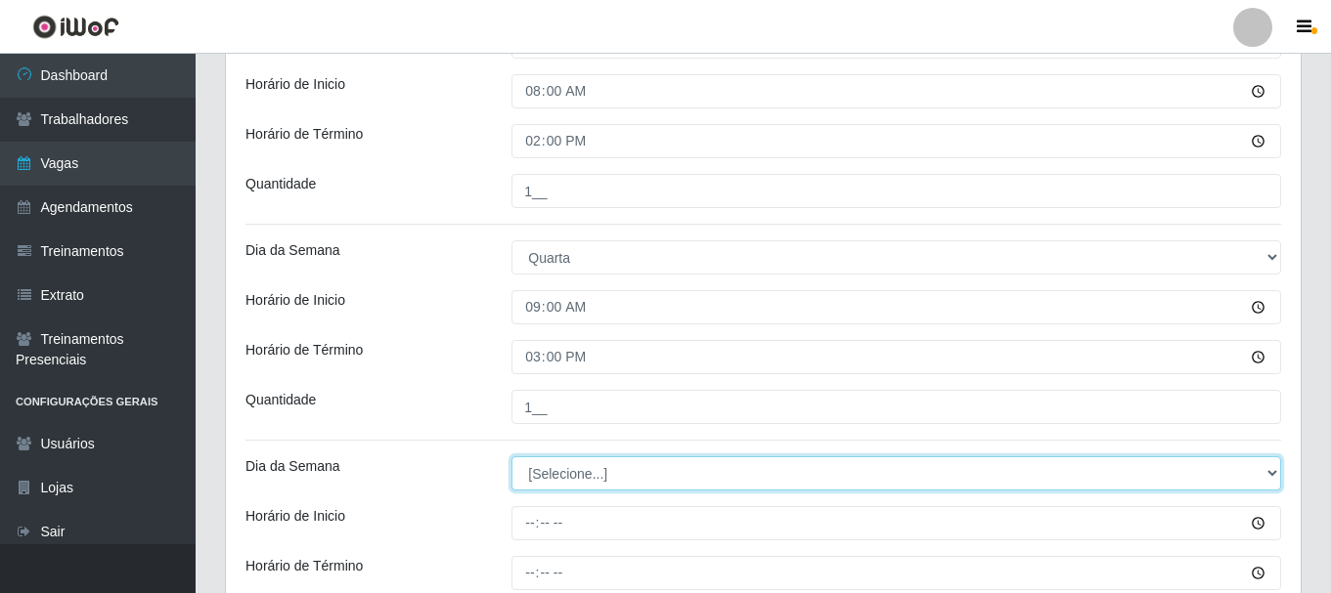
click at [622, 475] on select "[Selecione...] Segunda Terça Quarta Quinta Sexta Sábado Domingo" at bounding box center [895, 474] width 769 height 34
select select "3"
click at [511, 457] on select "[Selecione...] Segunda Terça Quarta Quinta Sexta Sábado Domingo" at bounding box center [895, 474] width 769 height 34
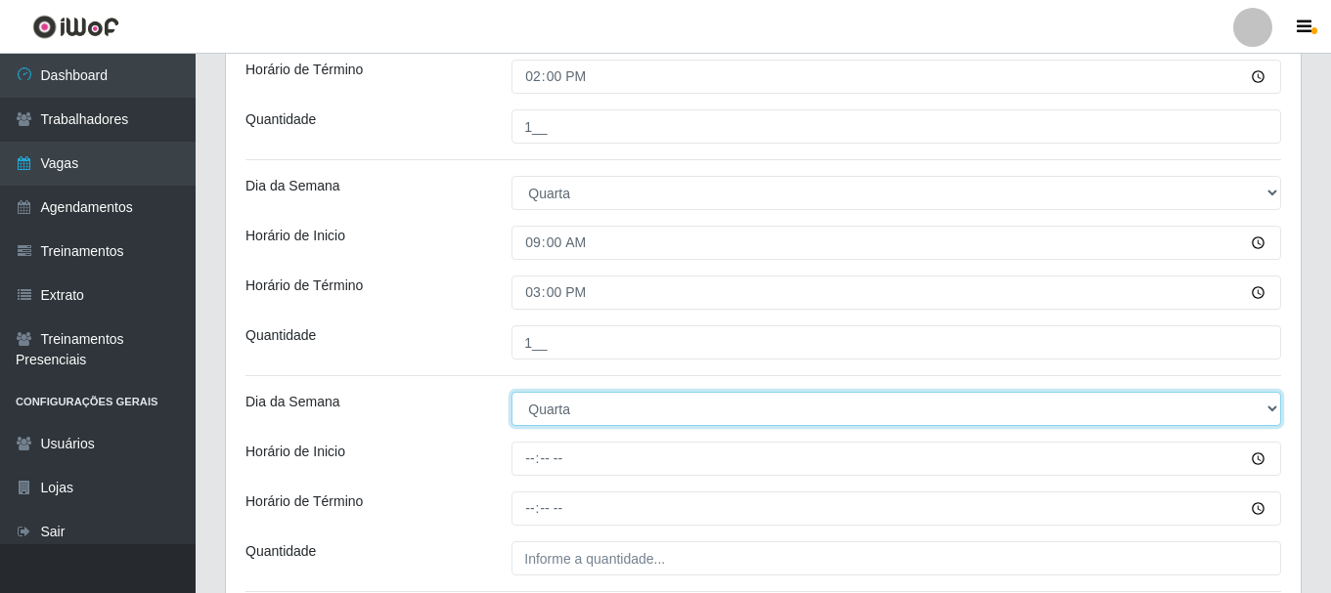
scroll to position [587, 0]
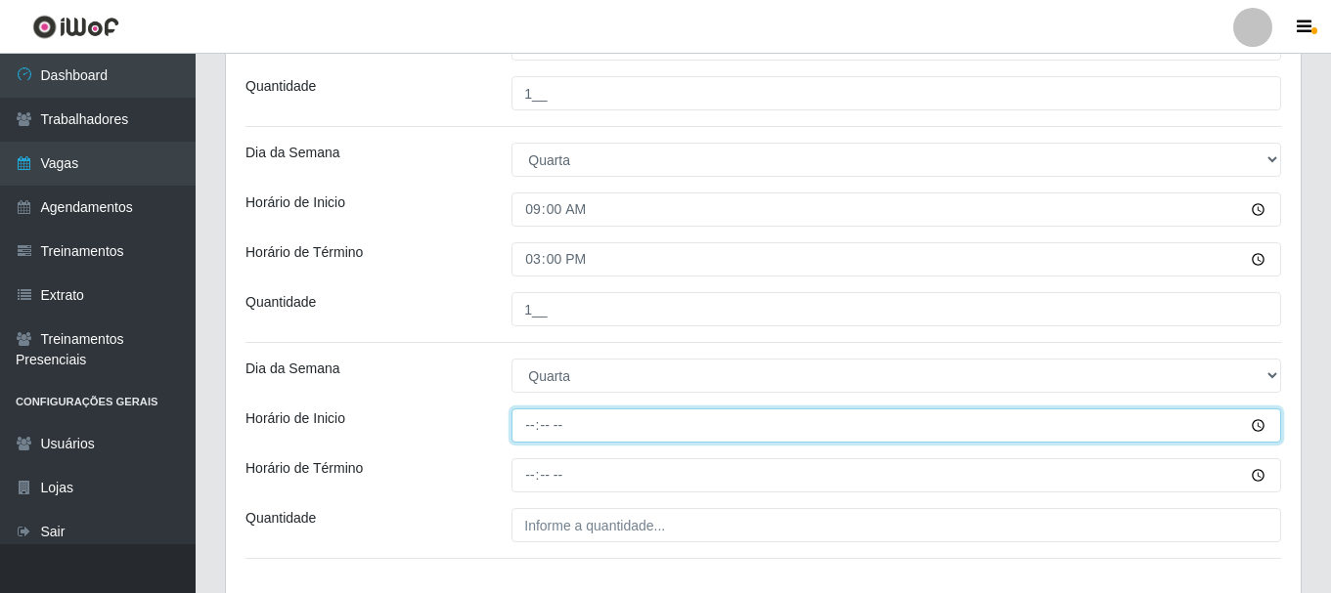
click at [528, 427] on input "Horário de Inicio" at bounding box center [895, 426] width 769 height 34
type input "12:00"
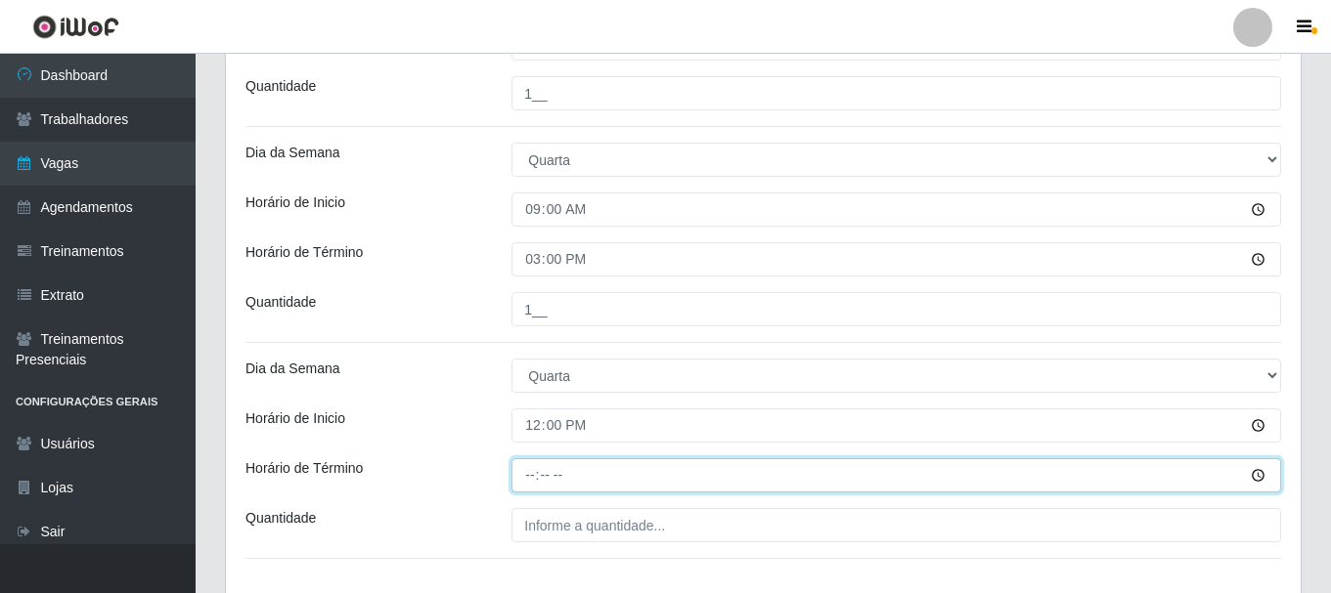
type input "17:00"
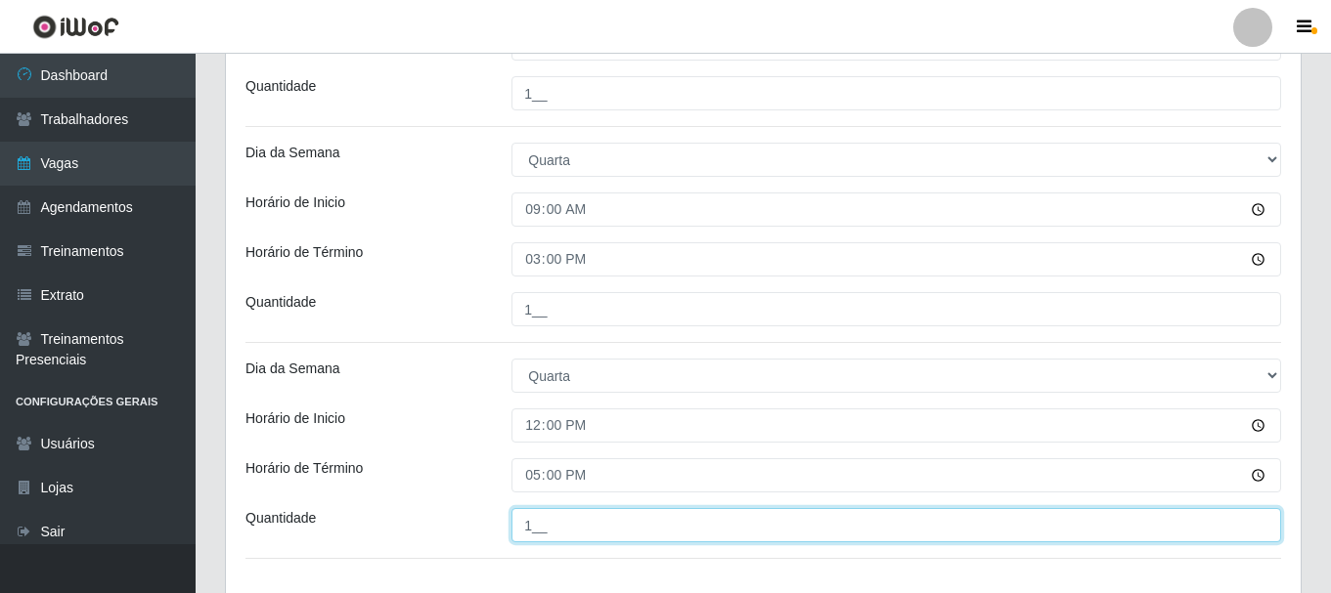
type input "1__"
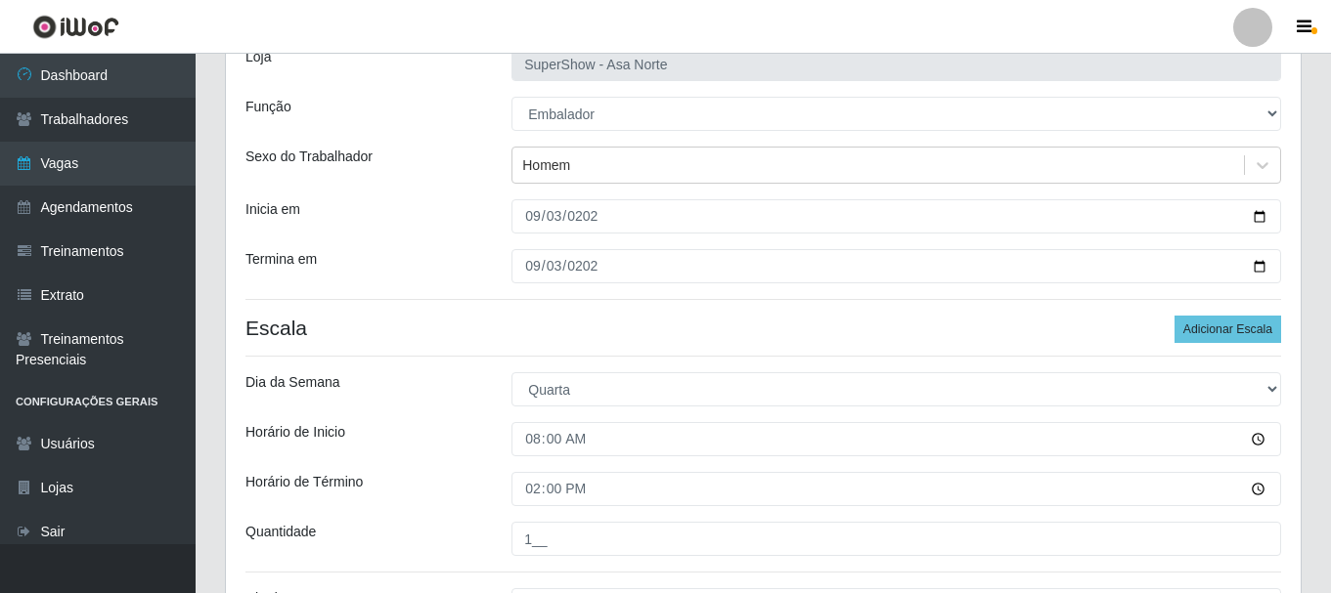
scroll to position [133, 0]
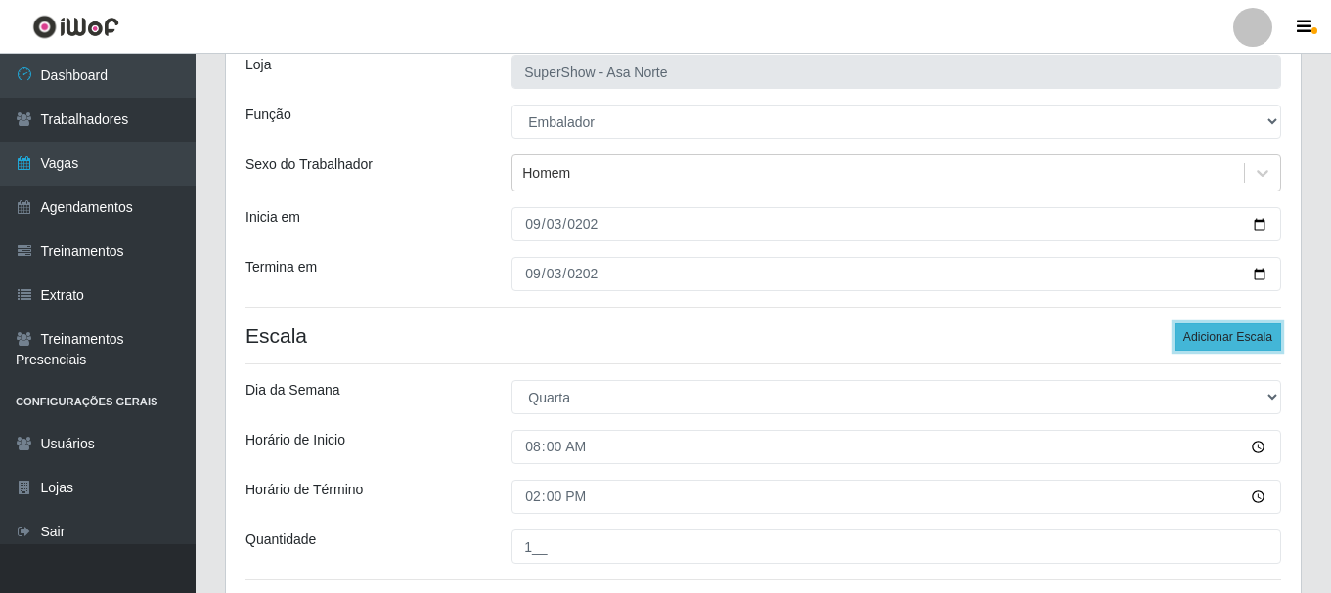
click at [1219, 333] on button "Adicionar Escala" at bounding box center [1227, 337] width 107 height 27
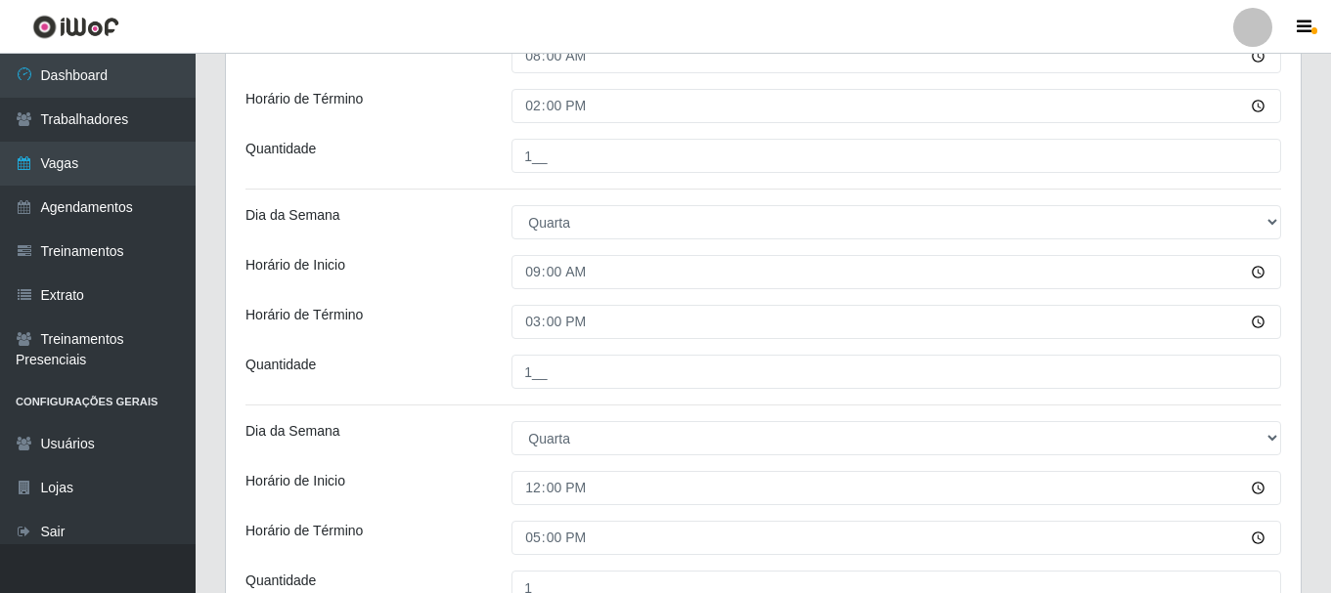
scroll to position [817, 0]
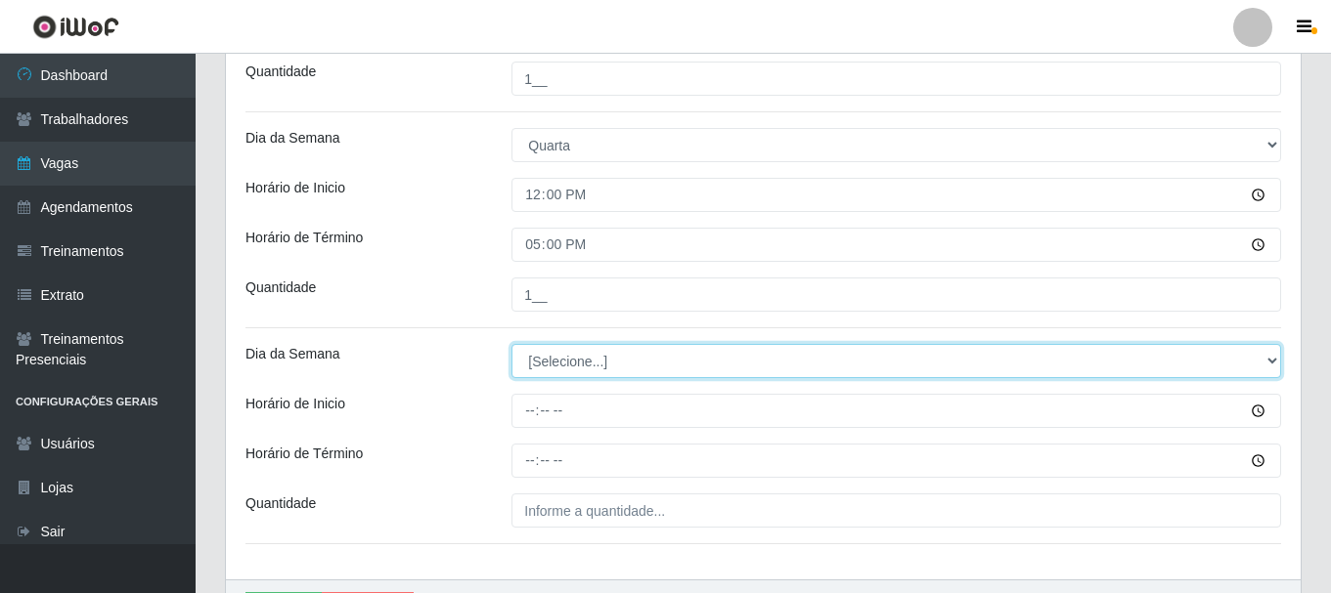
click at [605, 372] on select "[Selecione...] Segunda Terça Quarta Quinta Sexta Sábado Domingo" at bounding box center [895, 361] width 769 height 34
select select "3"
click at [511, 344] on select "[Selecione...] Segunda Terça Quarta Quinta Sexta Sábado Domingo" at bounding box center [895, 361] width 769 height 34
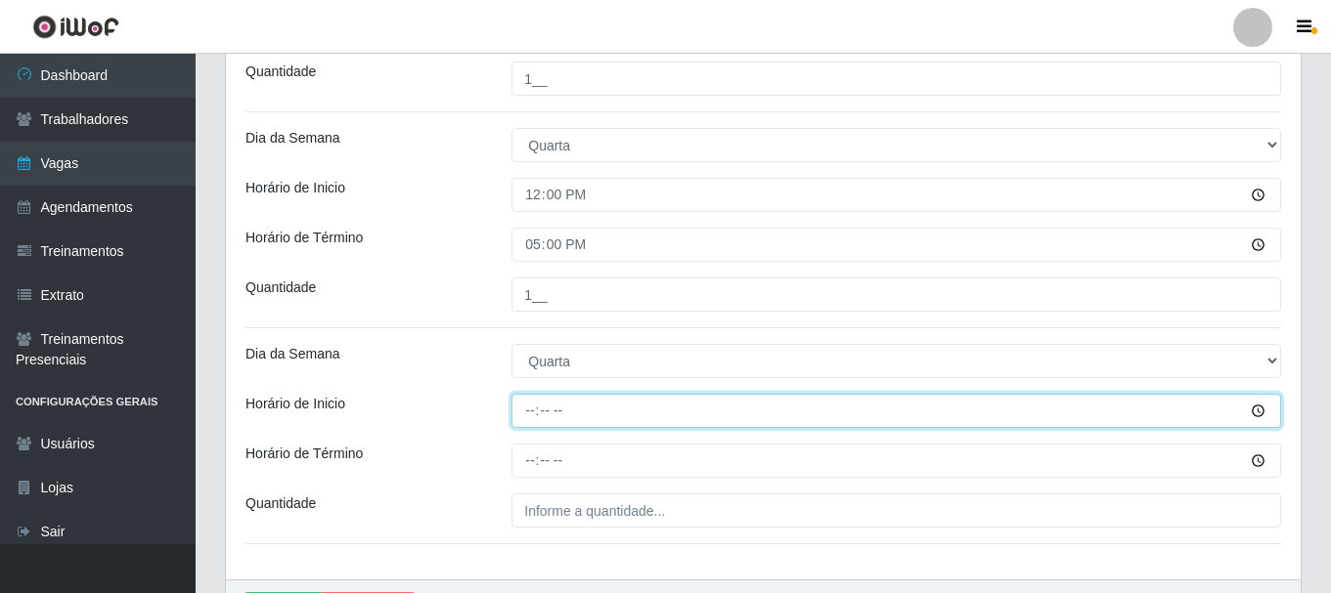
click at [535, 414] on input "Horário de Inicio" at bounding box center [895, 411] width 769 height 34
type input "15:20"
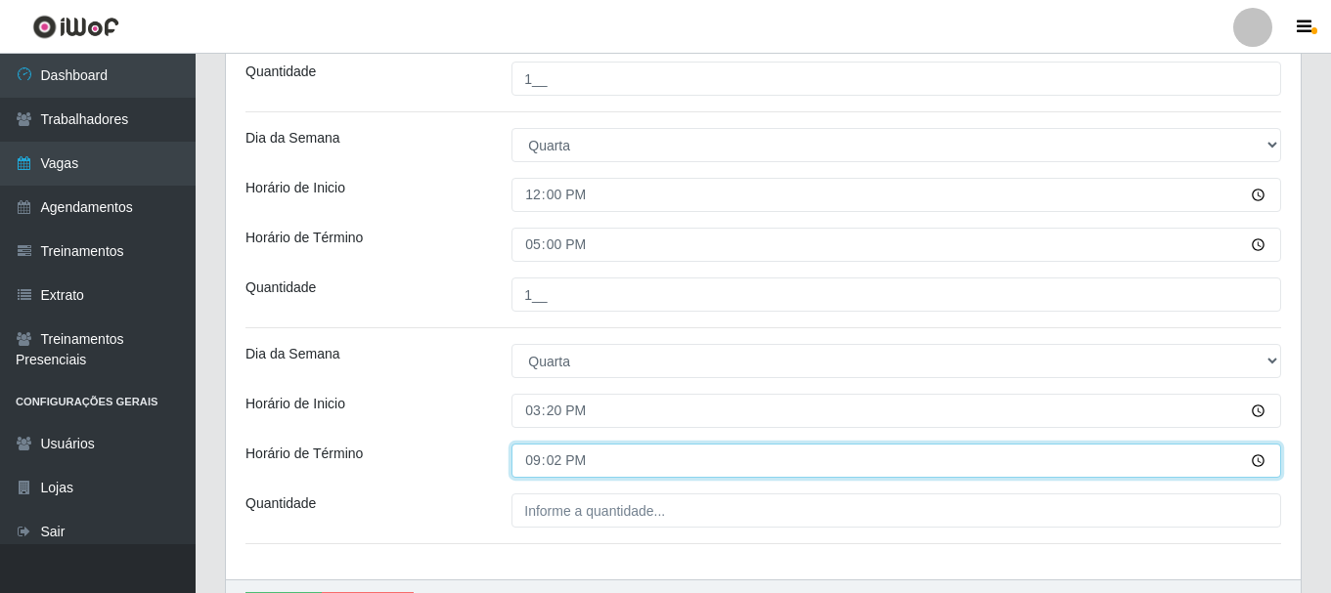
type input "21:20"
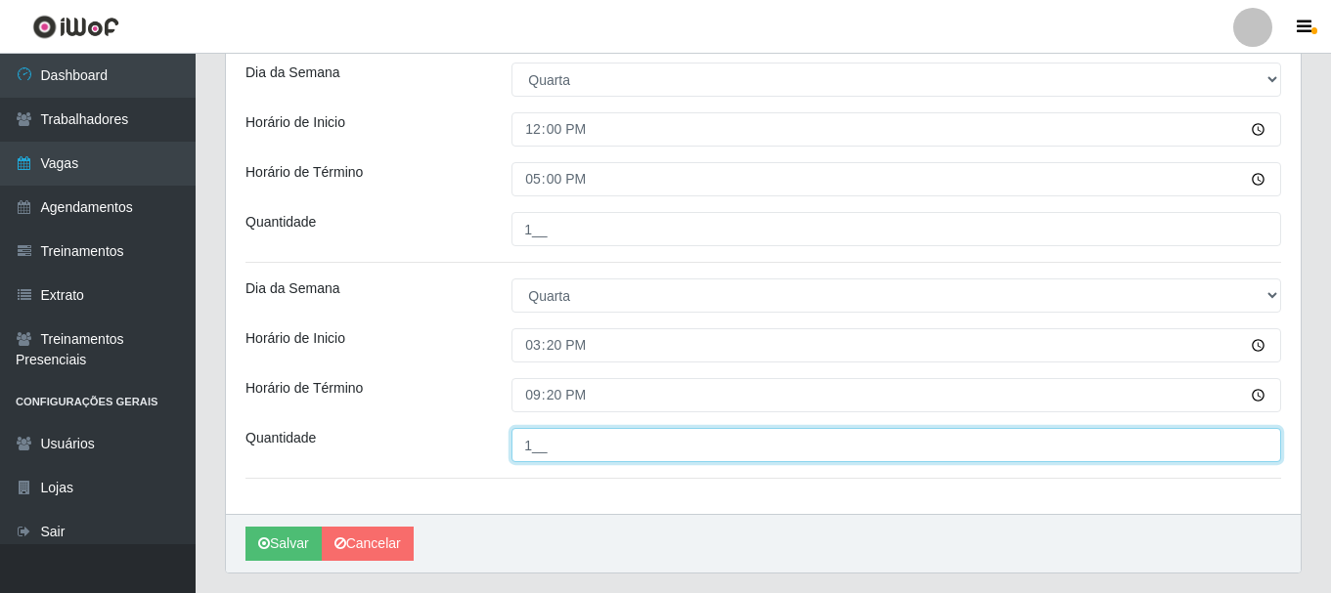
scroll to position [838, 0]
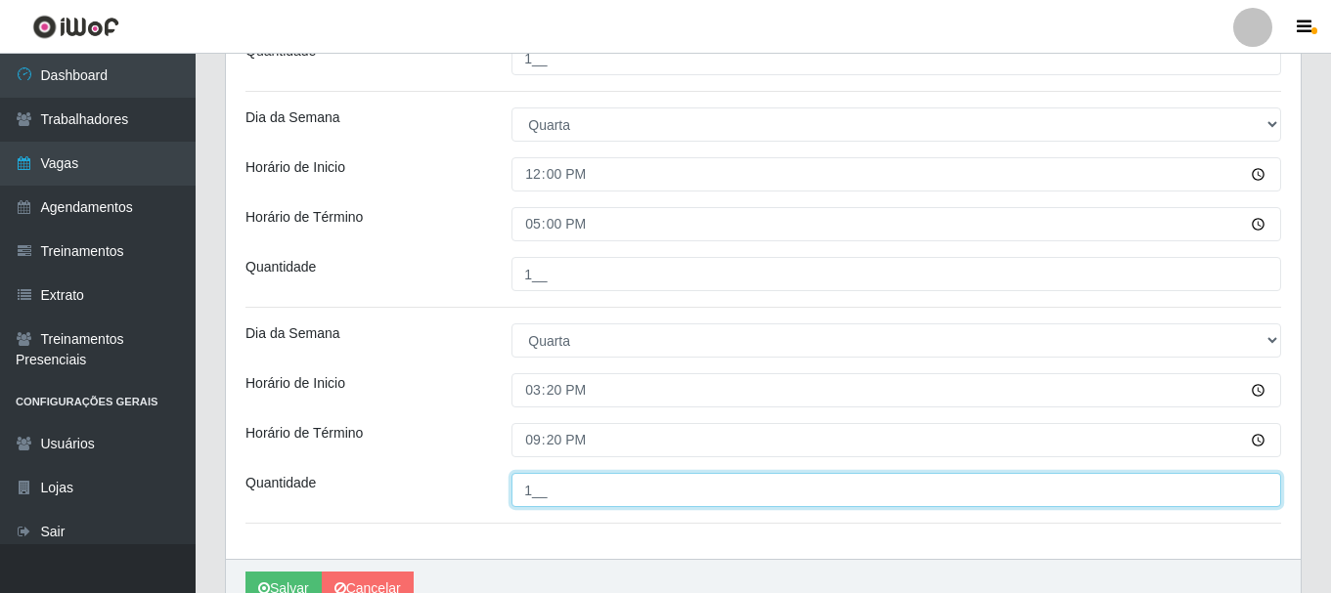
type input "1__"
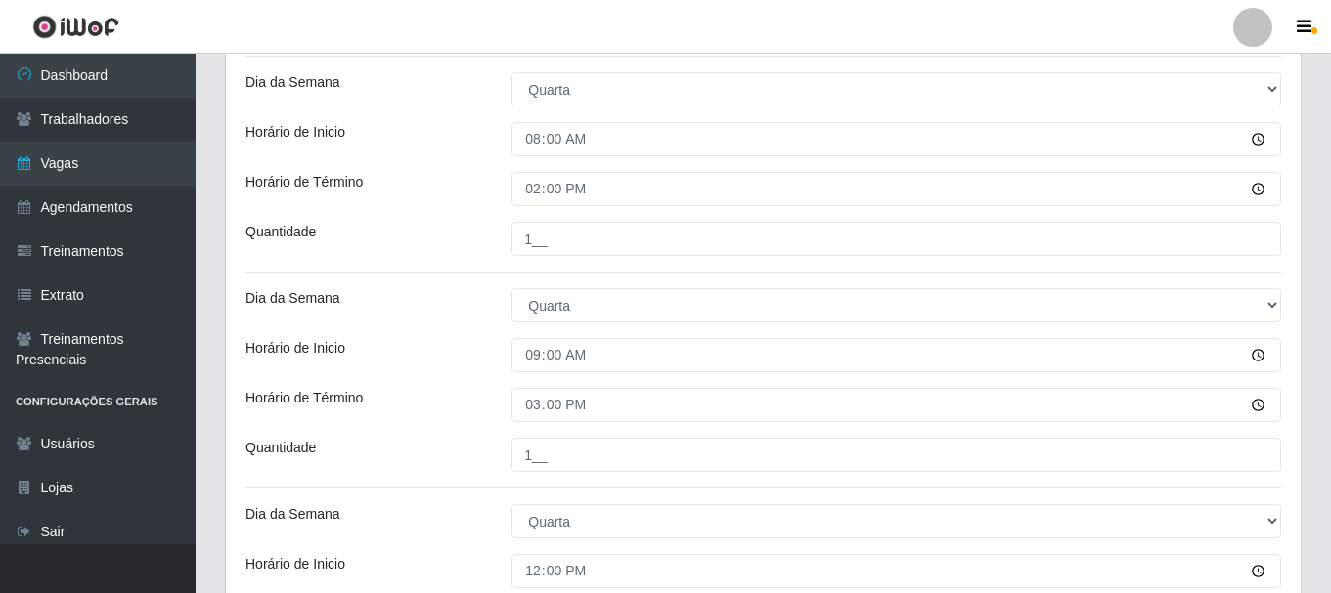
scroll to position [489, 0]
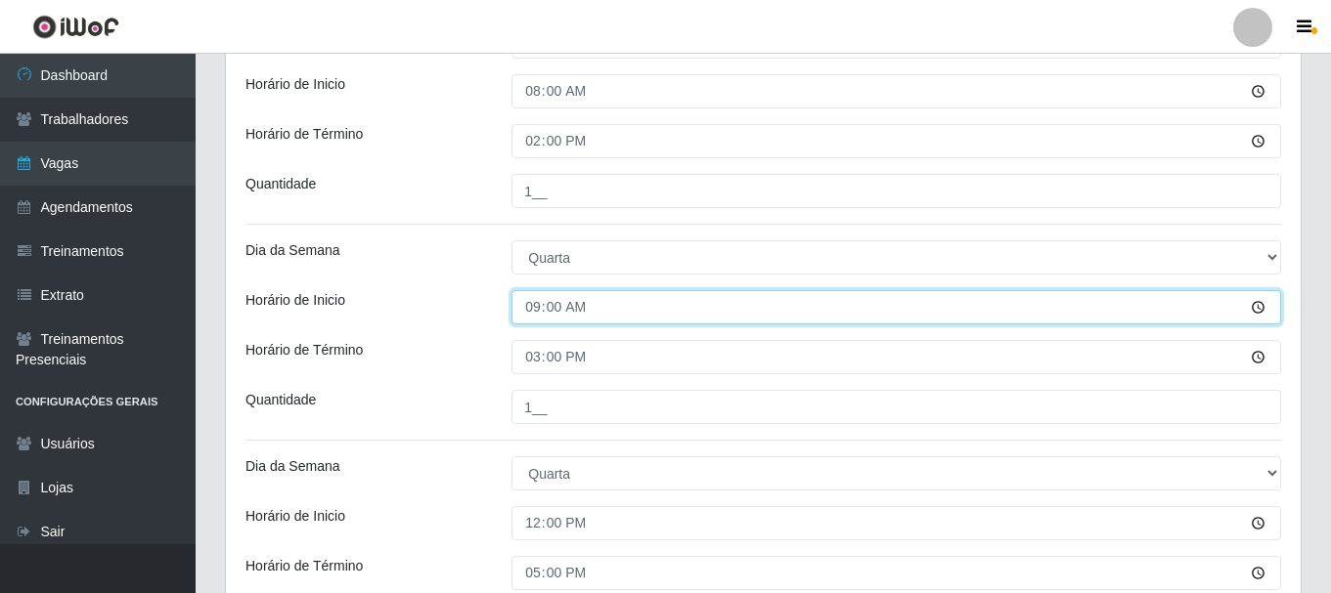
click at [536, 304] on input "09:00" at bounding box center [895, 307] width 769 height 34
type input "14:00"
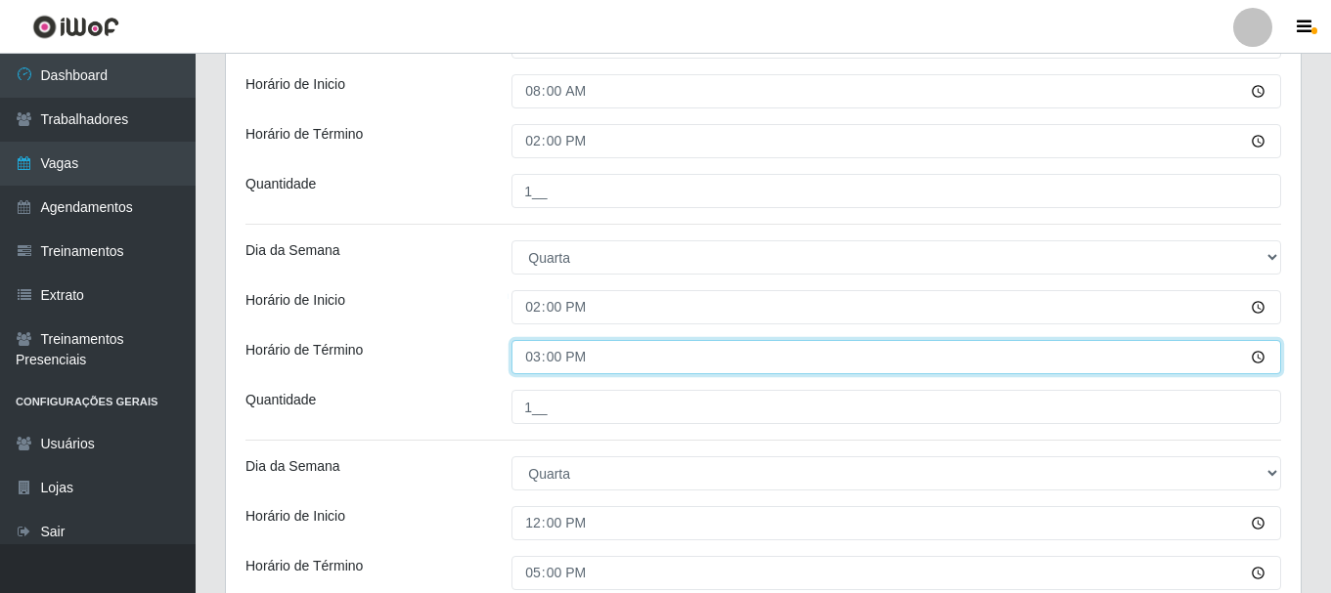
click at [538, 362] on input "15:00" at bounding box center [895, 357] width 769 height 34
type input "20:00"
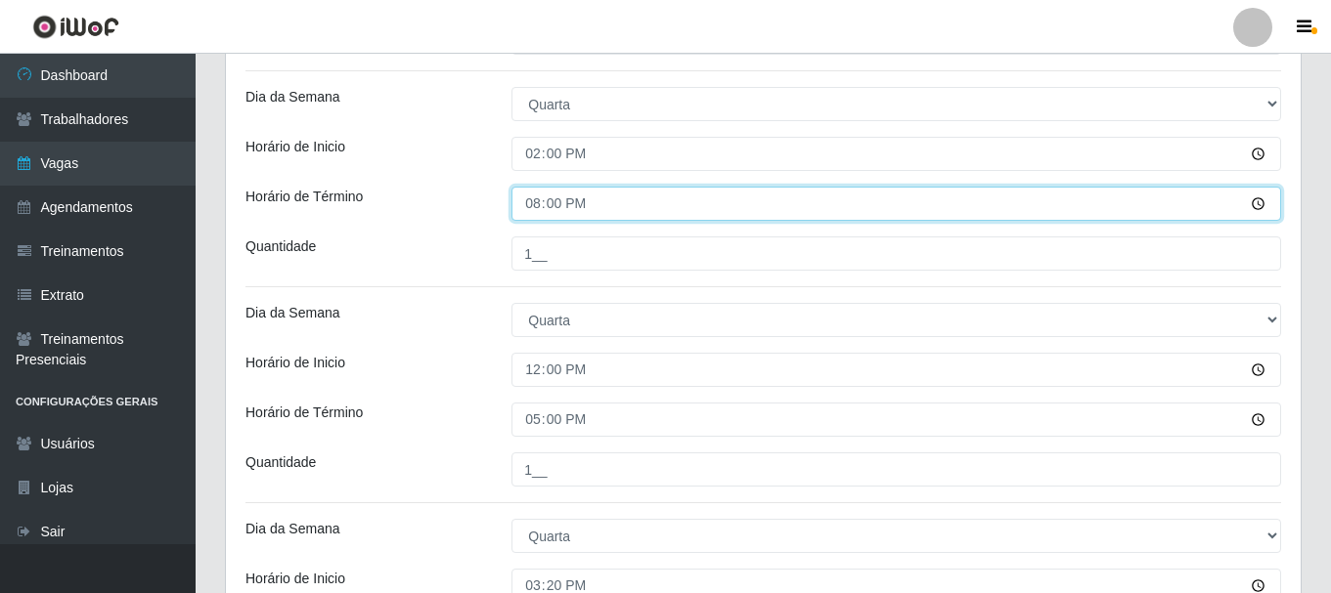
scroll to position [936, 0]
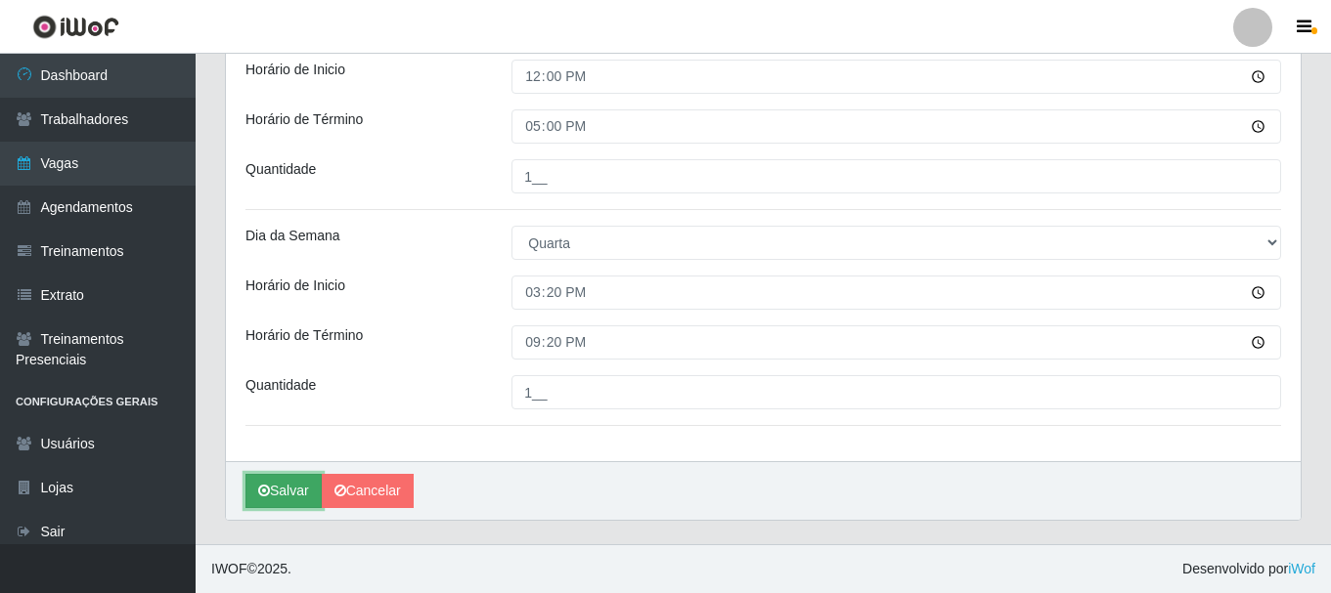
click at [288, 492] on button "Salvar" at bounding box center [283, 491] width 76 height 34
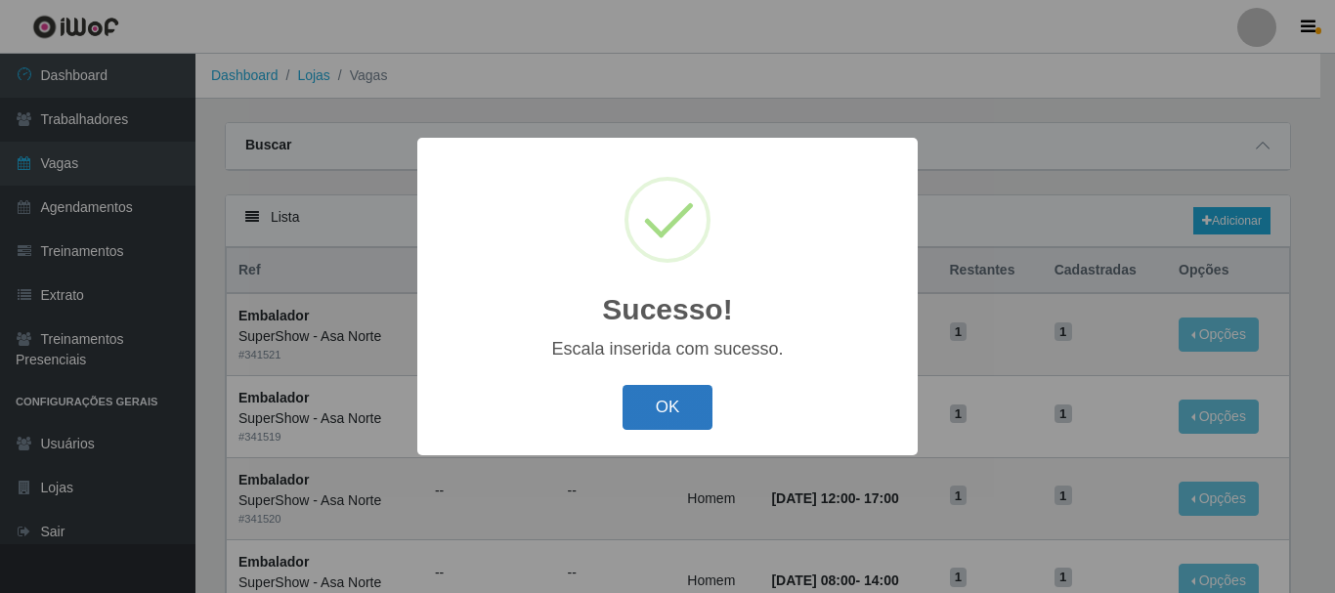
click at [652, 400] on button "OK" at bounding box center [668, 408] width 91 height 46
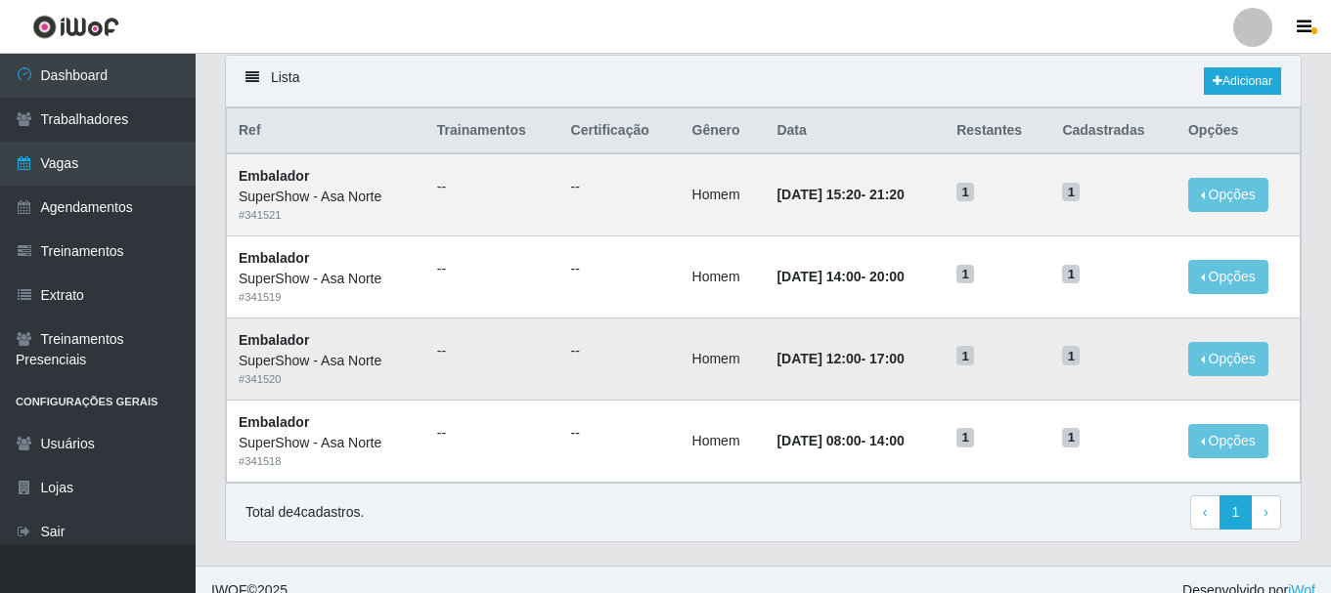
scroll to position [162, 0]
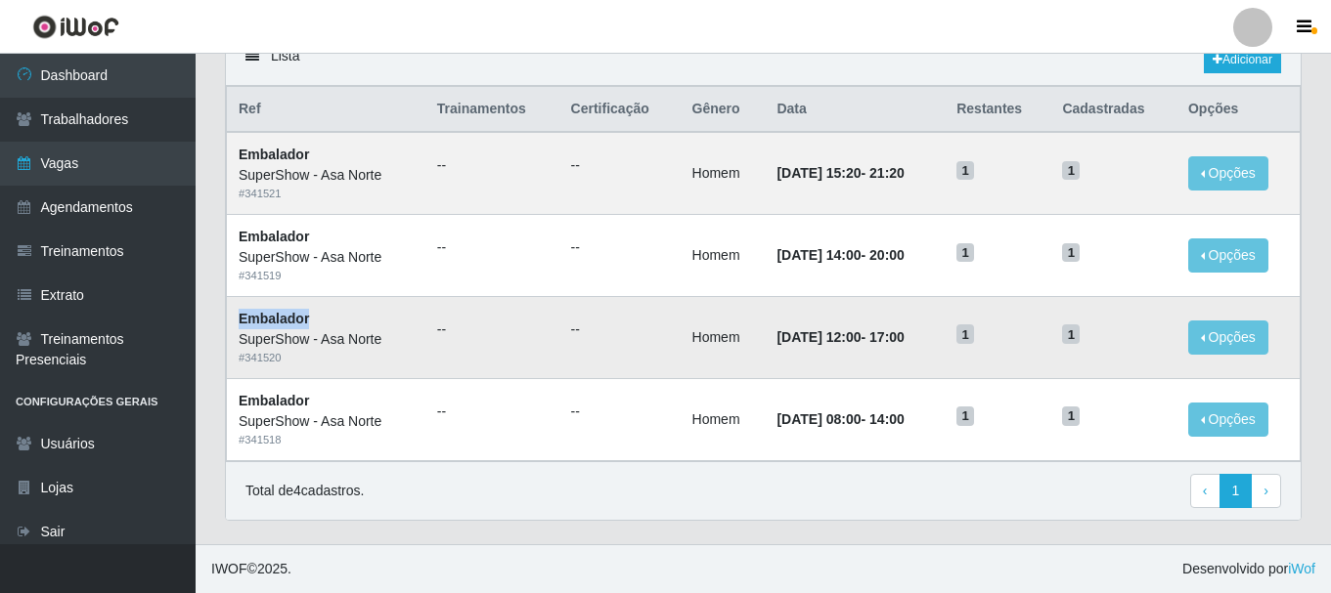
drag, startPoint x: 295, startPoint y: 318, endPoint x: 234, endPoint y: 315, distance: 61.7
click at [231, 315] on td "Embalador SuperShow - Asa Norte # 341520" at bounding box center [326, 337] width 198 height 82
click at [381, 314] on td "Embalador SuperShow - Asa Norte # 341520" at bounding box center [326, 337] width 198 height 82
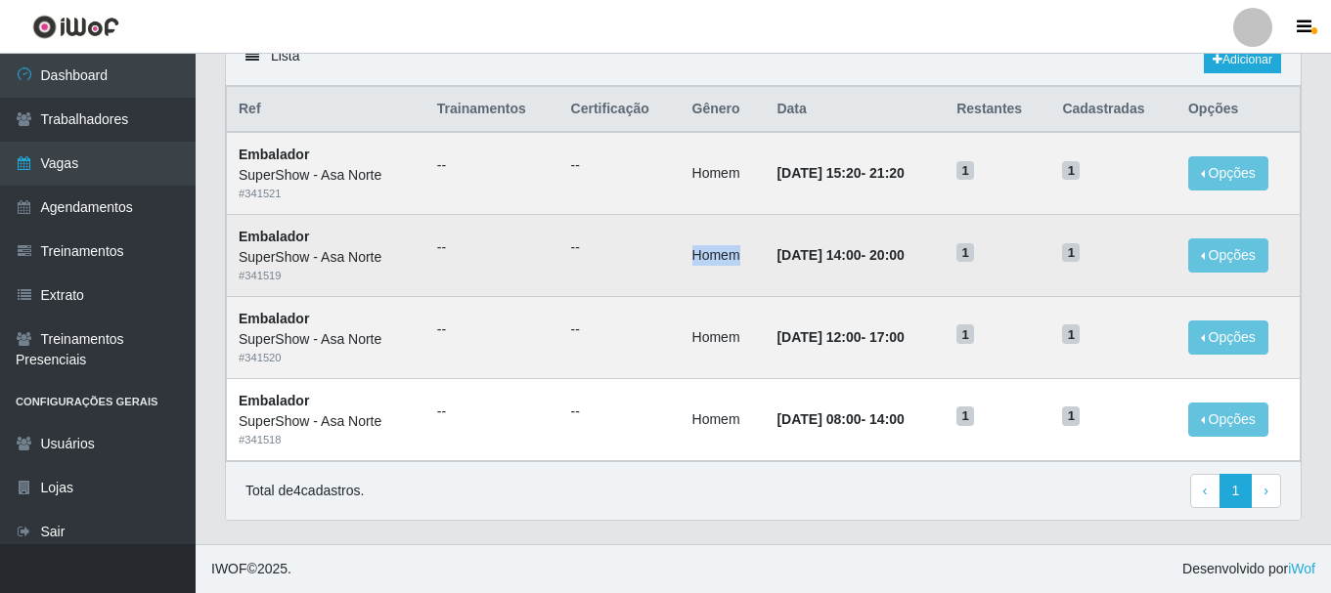
drag, startPoint x: 721, startPoint y: 258, endPoint x: 655, endPoint y: 247, distance: 66.4
click at [655, 247] on tr "Embalador SuperShow - Asa Norte # 341519 -- -- Homem [DATE] 14:00 - 20:00 1 1 O…" at bounding box center [763, 256] width 1073 height 82
click at [634, 226] on td "--" at bounding box center [619, 256] width 121 height 82
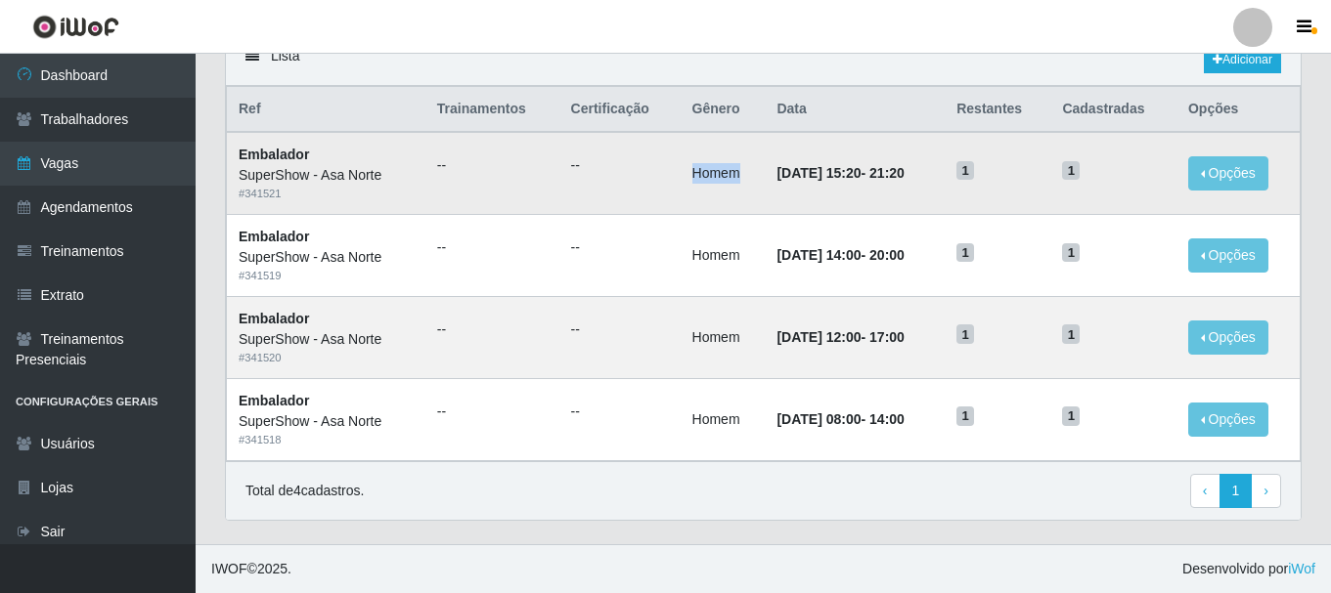
drag, startPoint x: 696, startPoint y: 176, endPoint x: 654, endPoint y: 173, distance: 42.1
click at [654, 173] on tr "Embalador SuperShow - Asa Norte # 341521 -- -- Homem [DATE] 15:20 - 21:20 1 1 O…" at bounding box center [763, 173] width 1073 height 82
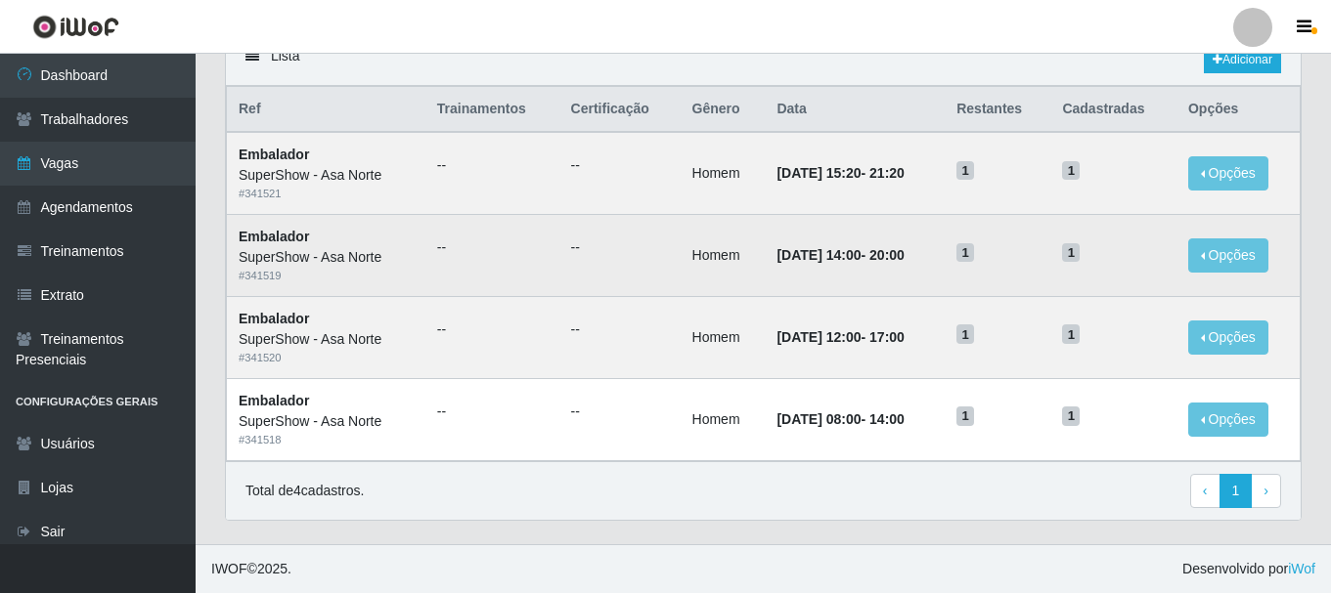
click at [655, 227] on td "--" at bounding box center [619, 256] width 121 height 82
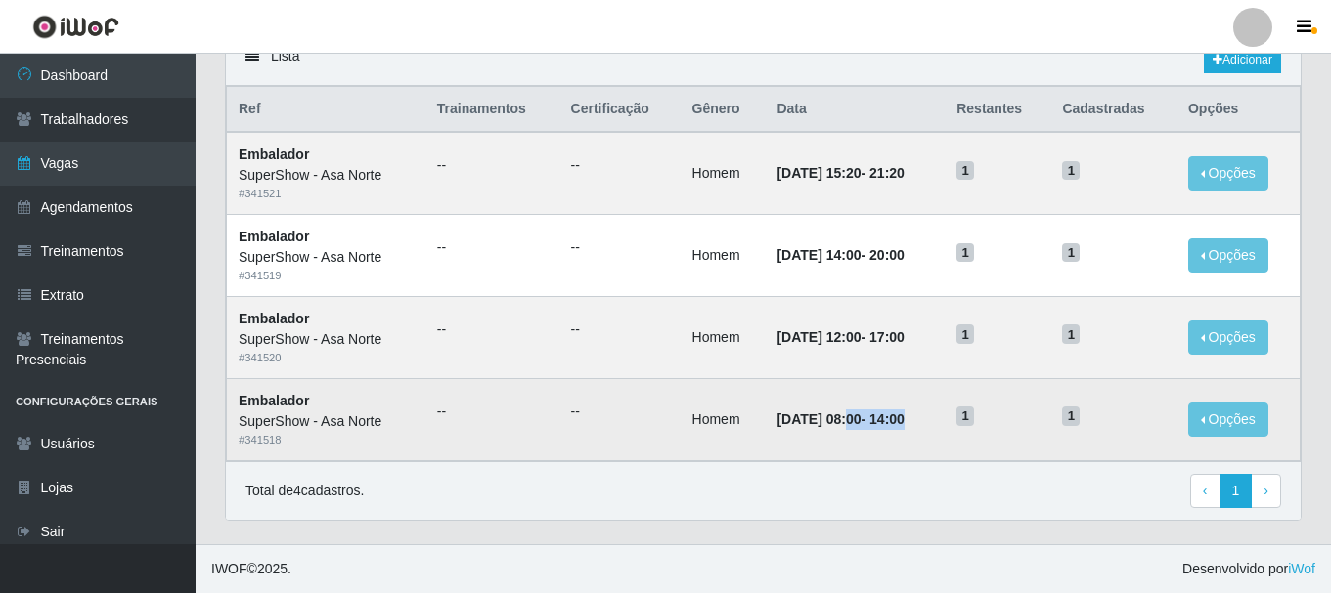
drag, startPoint x: 922, startPoint y: 421, endPoint x: 830, endPoint y: 422, distance: 91.9
click at [831, 422] on strong "[DATE] 08:00 - 14:00" at bounding box center [839, 420] width 127 height 16
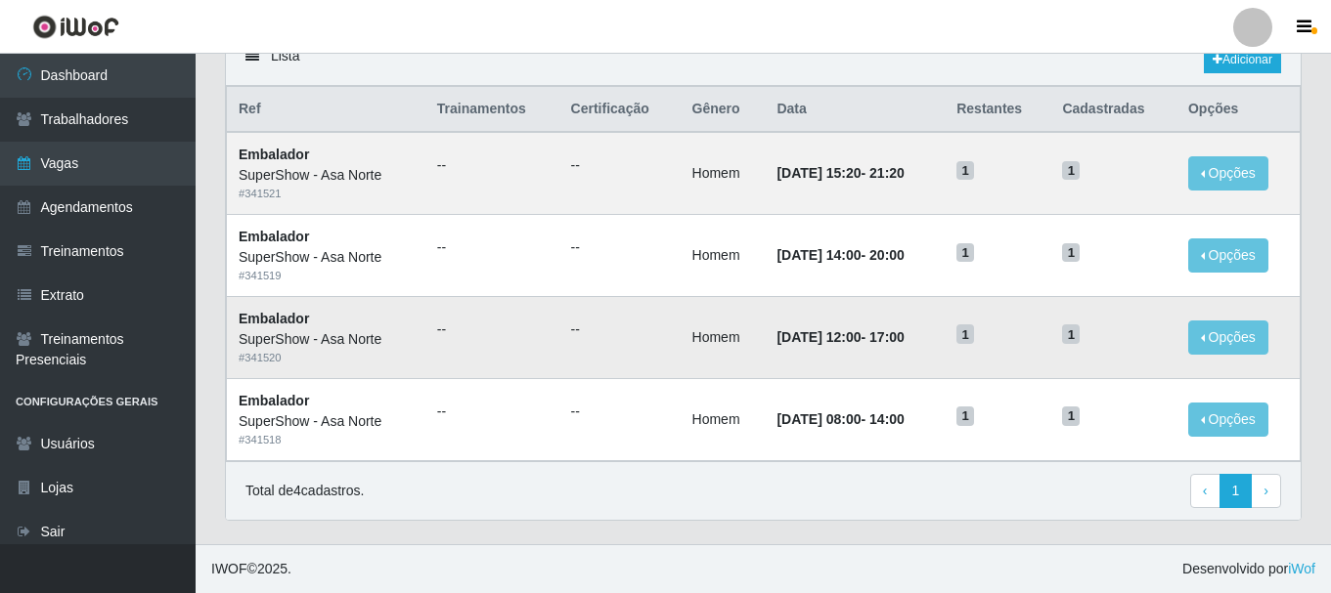
click at [926, 333] on td "[DATE] 12:00 - 17:00" at bounding box center [855, 337] width 180 height 82
drag, startPoint x: 933, startPoint y: 337, endPoint x: 837, endPoint y: 328, distance: 96.3
click at [837, 328] on td "[DATE] 12:00 - 17:00" at bounding box center [855, 337] width 180 height 82
click at [860, 297] on td "[DATE] 12:00 - 17:00" at bounding box center [855, 337] width 180 height 82
drag, startPoint x: 1096, startPoint y: 172, endPoint x: 973, endPoint y: 168, distance: 123.2
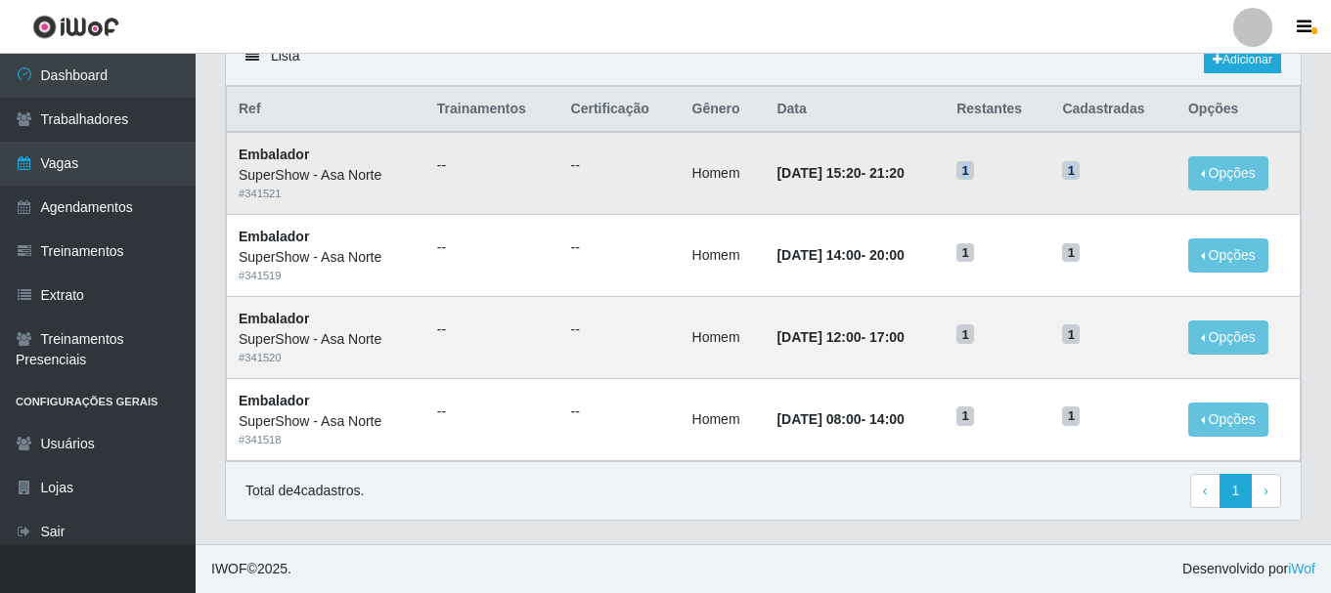
click at [973, 168] on tr "Embalador SuperShow - Asa Norte # 341521 -- -- Homem [DATE] 15:20 - 21:20 1 1 O…" at bounding box center [763, 173] width 1073 height 82
click at [1035, 161] on h5 "1" at bounding box center [997, 169] width 82 height 21
click at [1033, 166] on h5 "1" at bounding box center [997, 169] width 82 height 21
